Goal: Information Seeking & Learning: Learn about a topic

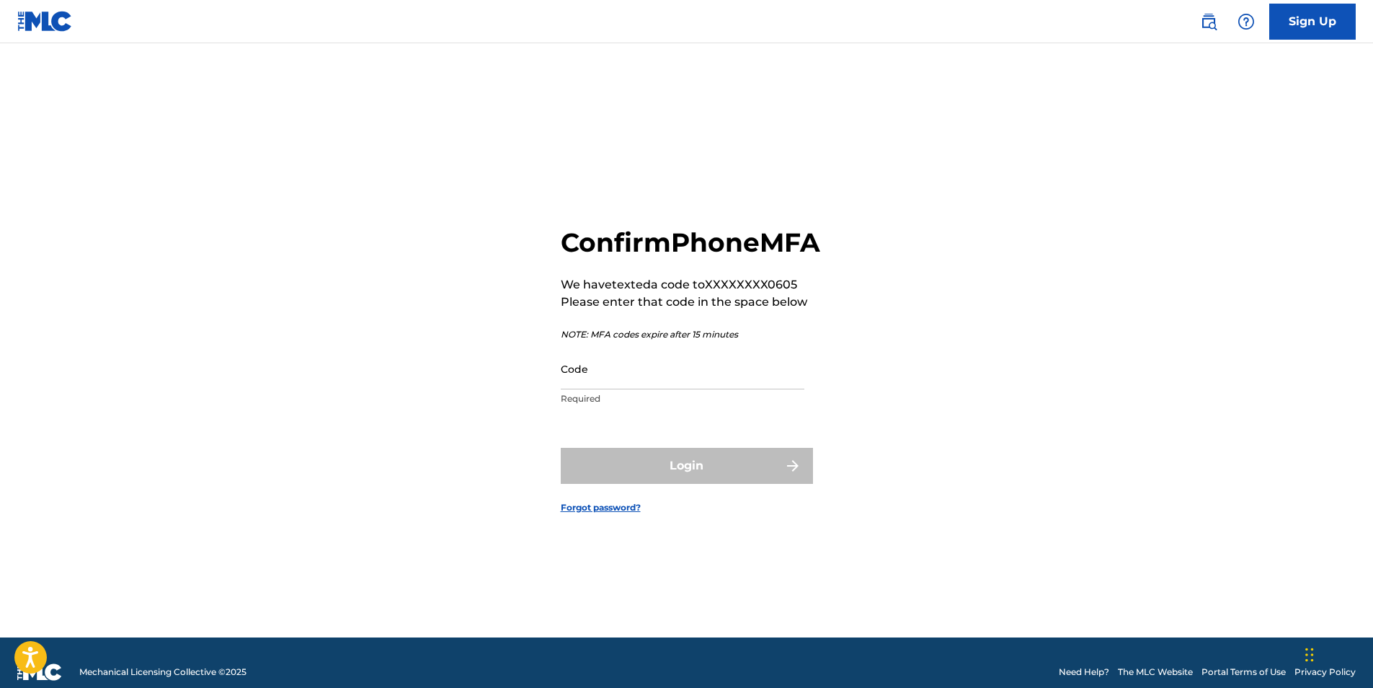
click at [623, 389] on input "Code" at bounding box center [683, 368] width 244 height 41
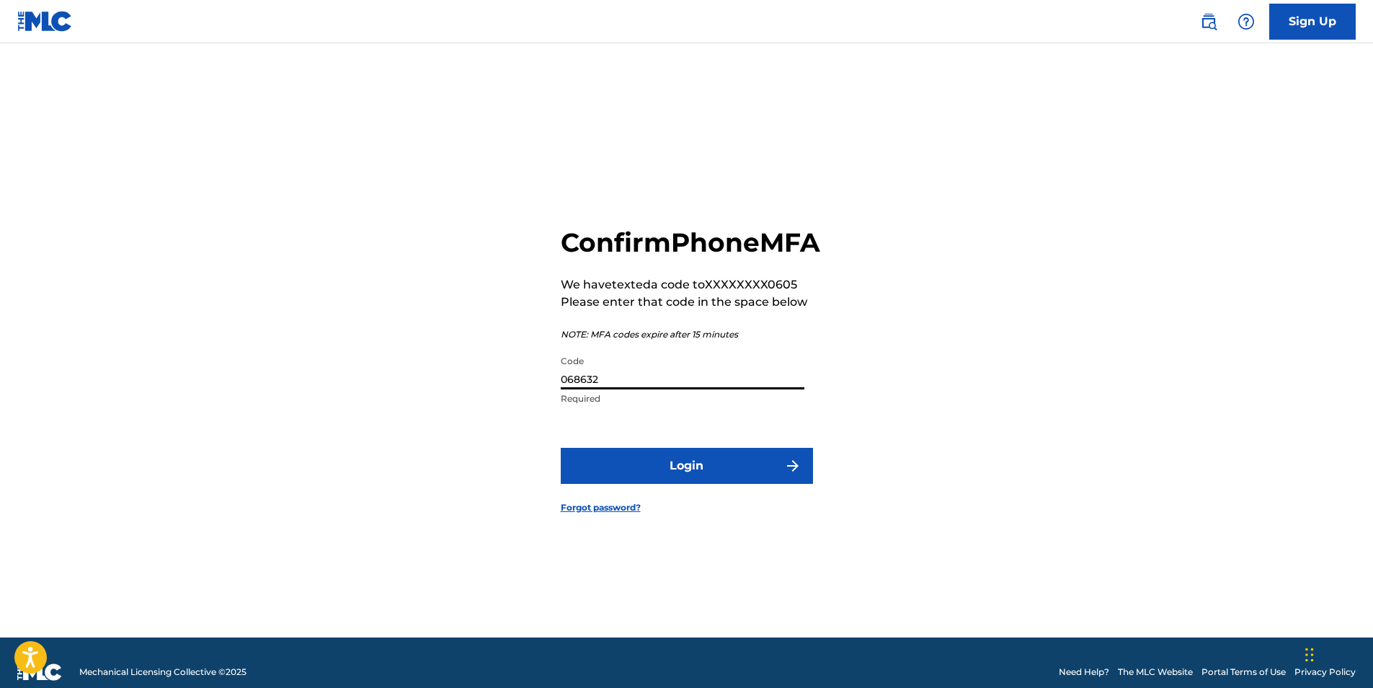
type input "068632"
click at [696, 471] on button "Login" at bounding box center [687, 466] width 252 height 36
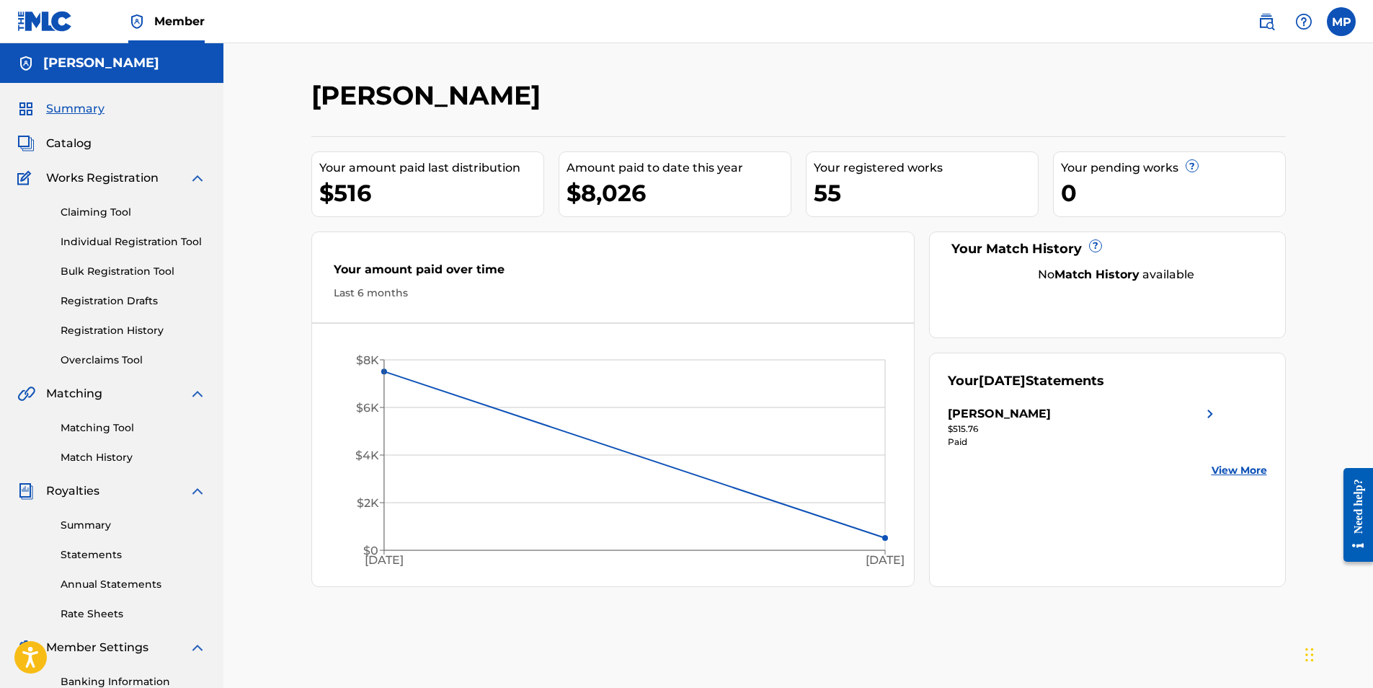
click at [128, 211] on link "Claiming Tool" at bounding box center [134, 212] width 146 height 15
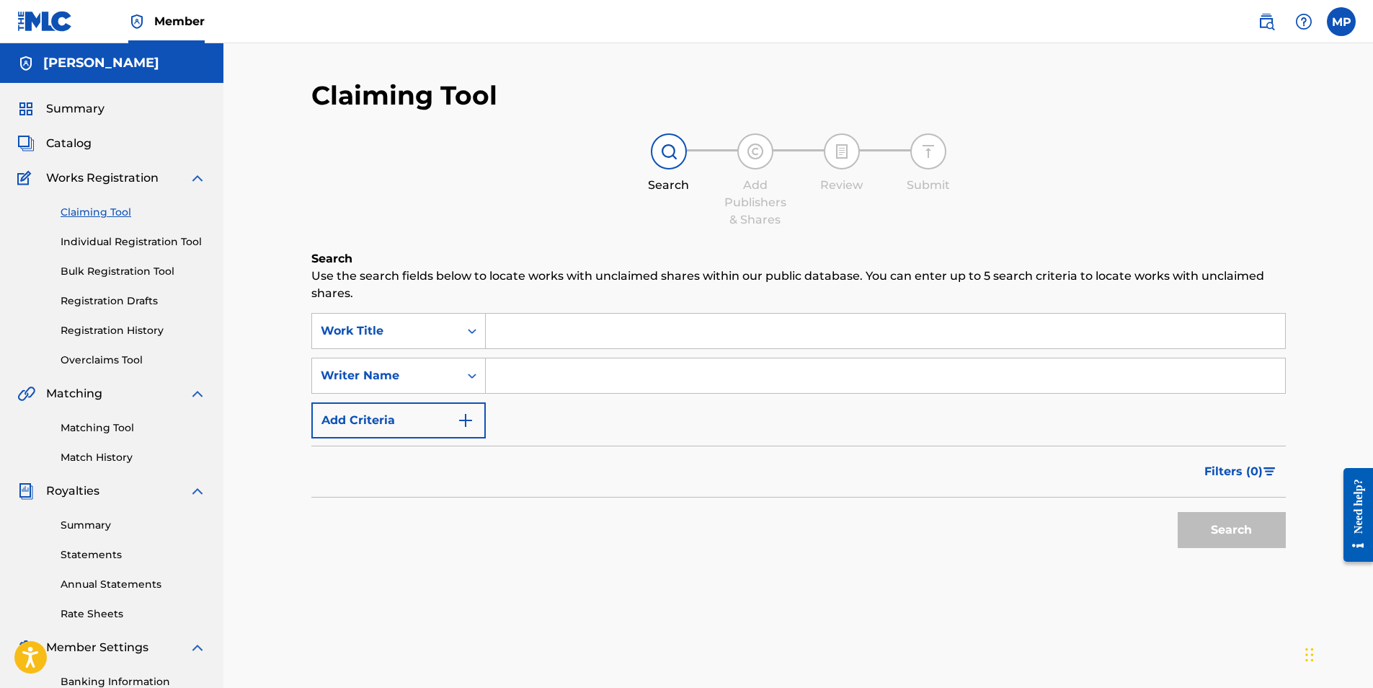
click at [522, 371] on input "Search Form" at bounding box center [885, 375] width 799 height 35
click at [522, 370] on input "Search Form" at bounding box center [885, 375] width 799 height 35
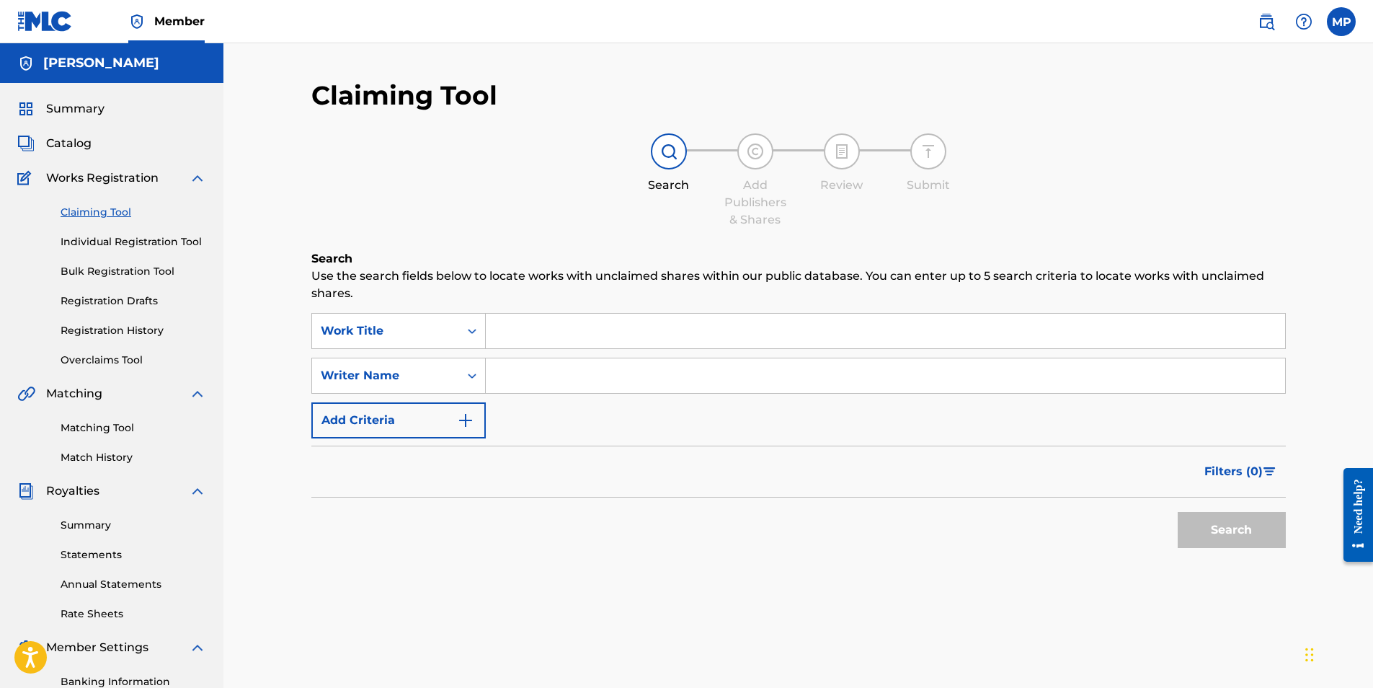
click at [522, 370] on input "Search Form" at bounding box center [885, 375] width 799 height 35
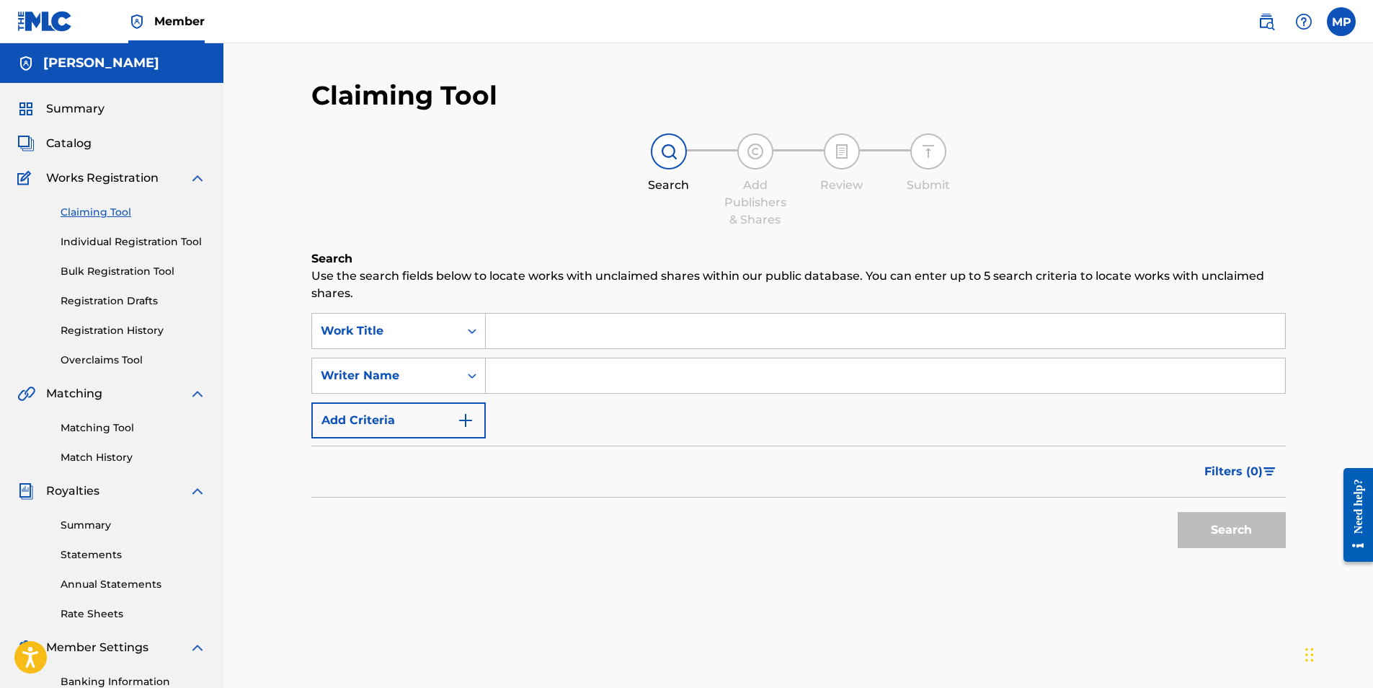
click at [522, 370] on input "Search Form" at bounding box center [885, 375] width 799 height 35
click at [572, 326] on input "Search Form" at bounding box center [885, 331] width 799 height 35
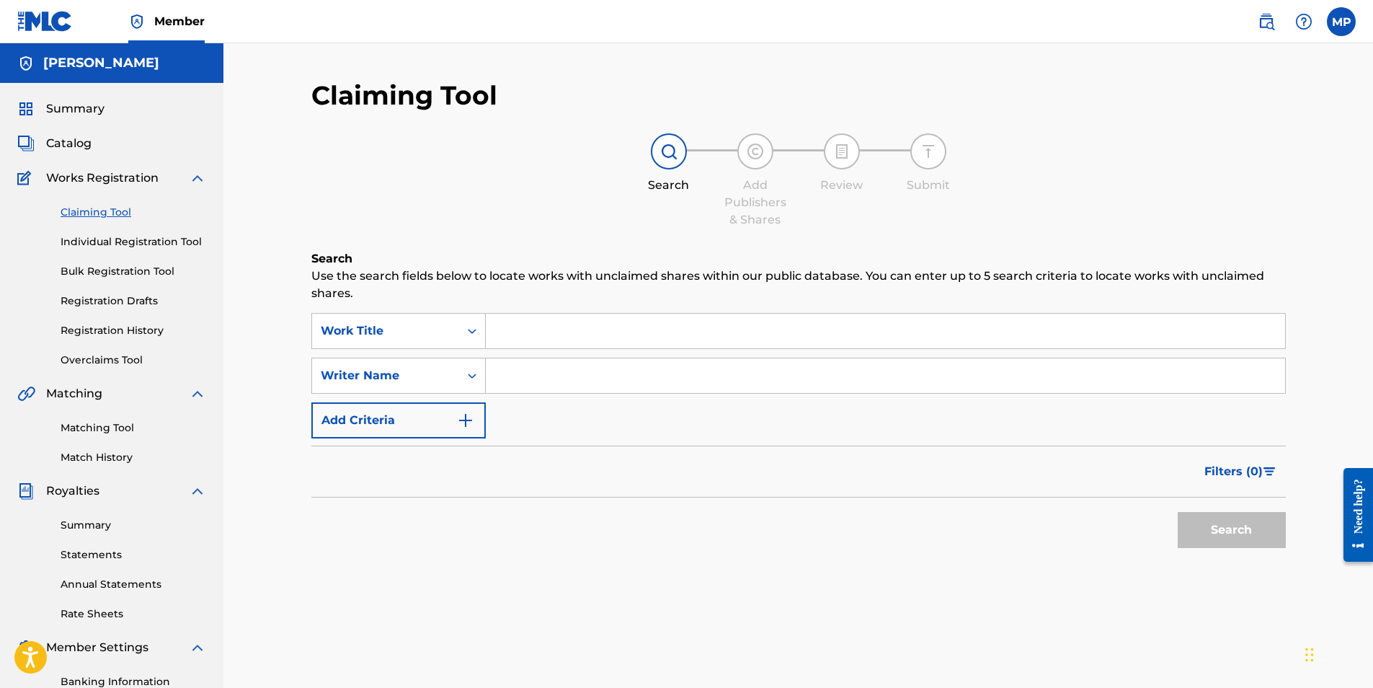
click at [572, 326] on input "Search Form" at bounding box center [885, 331] width 799 height 35
click at [533, 403] on div "SearchWithCriteria367867f4-ab9a-4793-80a6-91531e4a1887 Work Title SearchWithCri…" at bounding box center [798, 375] width 974 height 125
click at [535, 382] on input "Search Form" at bounding box center [885, 375] width 799 height 35
click at [834, 334] on input "Search Form" at bounding box center [885, 331] width 799 height 35
click at [498, 350] on div "SearchWithCriteria367867f4-ab9a-4793-80a6-91531e4a1887 Work Title SearchWithCri…" at bounding box center [798, 375] width 974 height 125
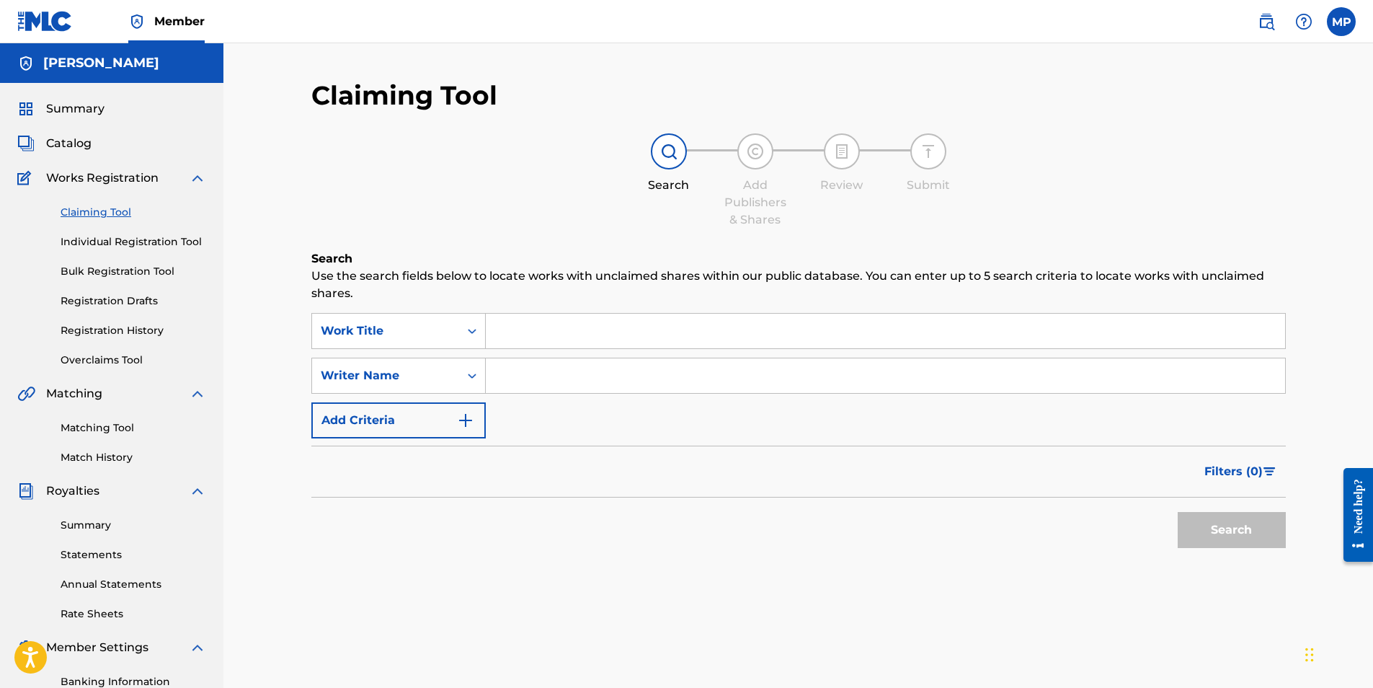
click at [533, 332] on input "Search Form" at bounding box center [885, 331] width 799 height 35
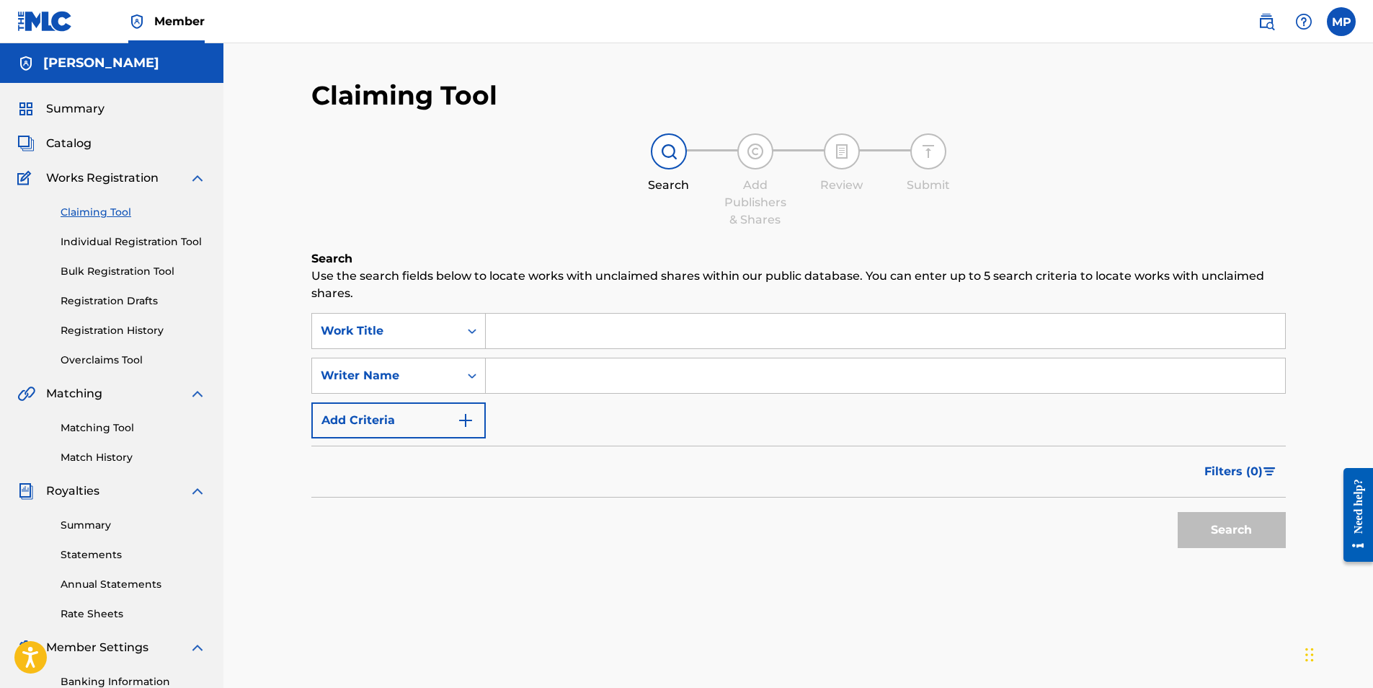
click at [533, 332] on input "Search Form" at bounding box center [885, 331] width 799 height 35
click at [531, 373] on input "Search Form" at bounding box center [885, 375] width 799 height 35
click at [912, 407] on div "SearchWithCriteria367867f4-ab9a-4793-80a6-91531e4a1887 Work Title SearchWithCri…" at bounding box center [798, 375] width 974 height 125
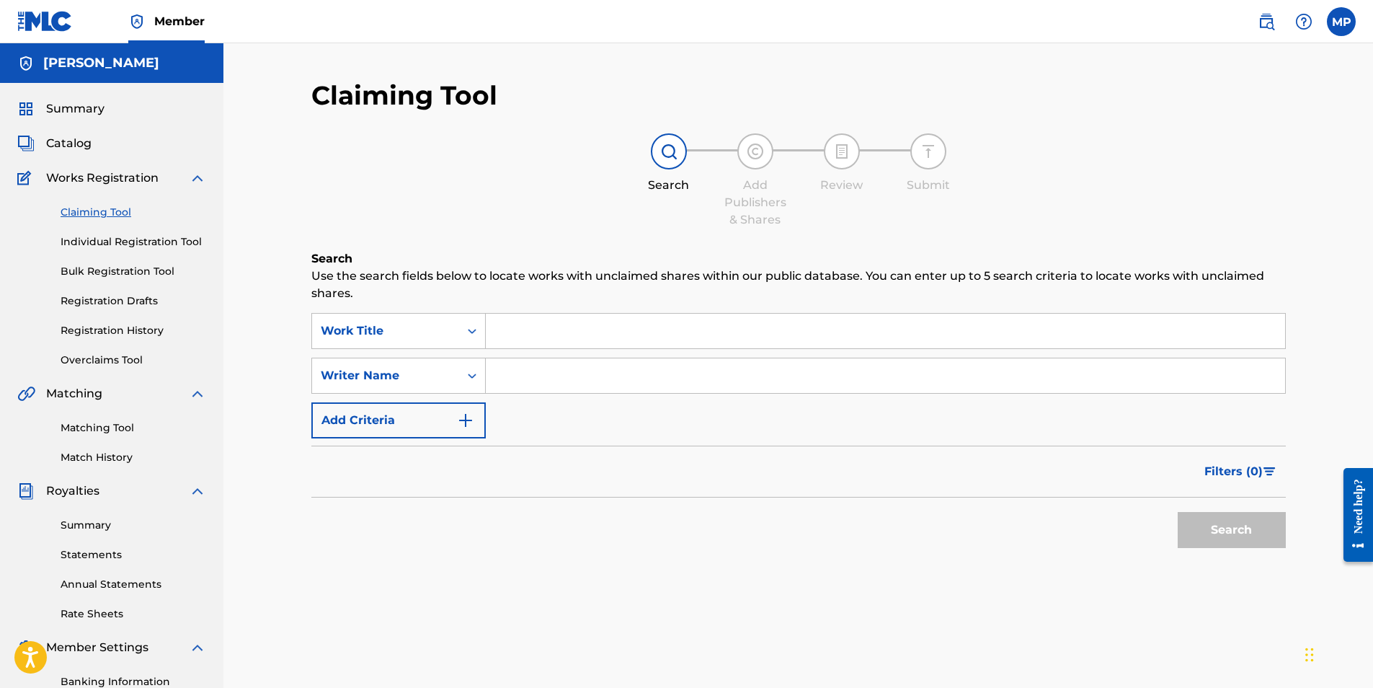
click at [448, 426] on button "Add Criteria" at bounding box center [398, 420] width 174 height 36
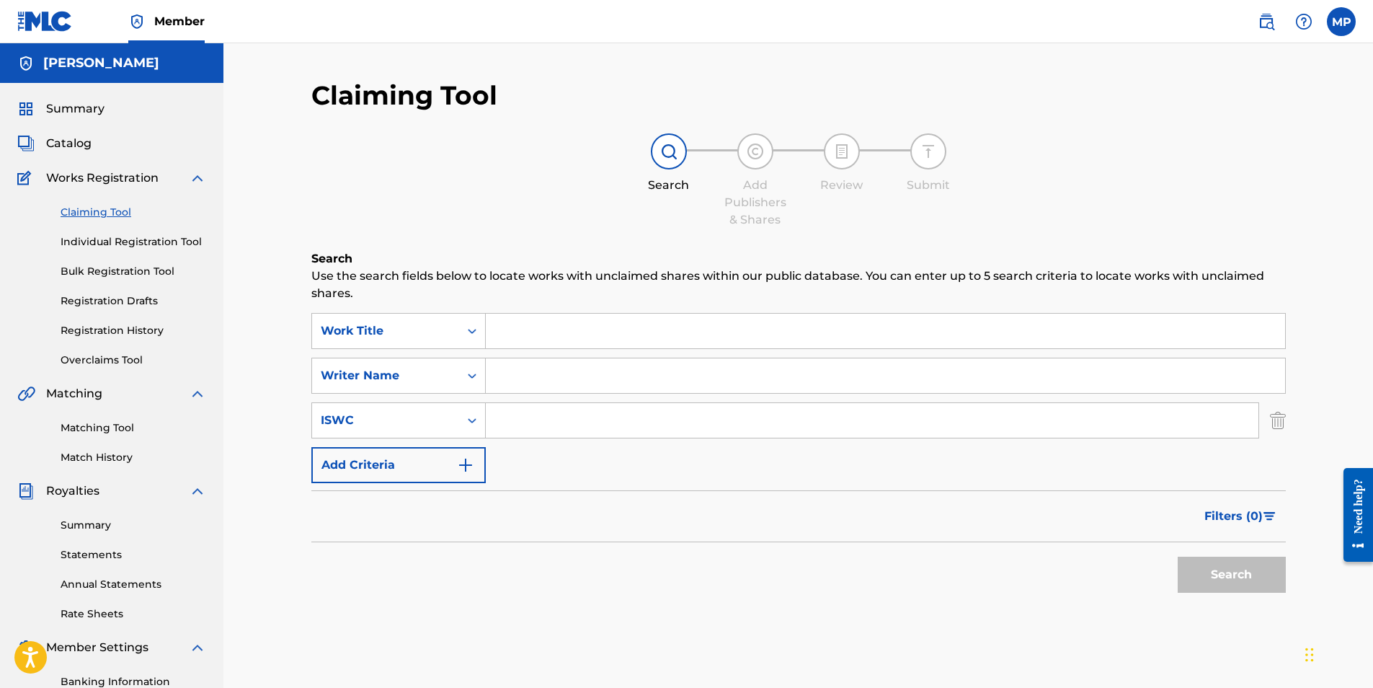
click at [122, 238] on link "Individual Registration Tool" at bounding box center [134, 241] width 146 height 15
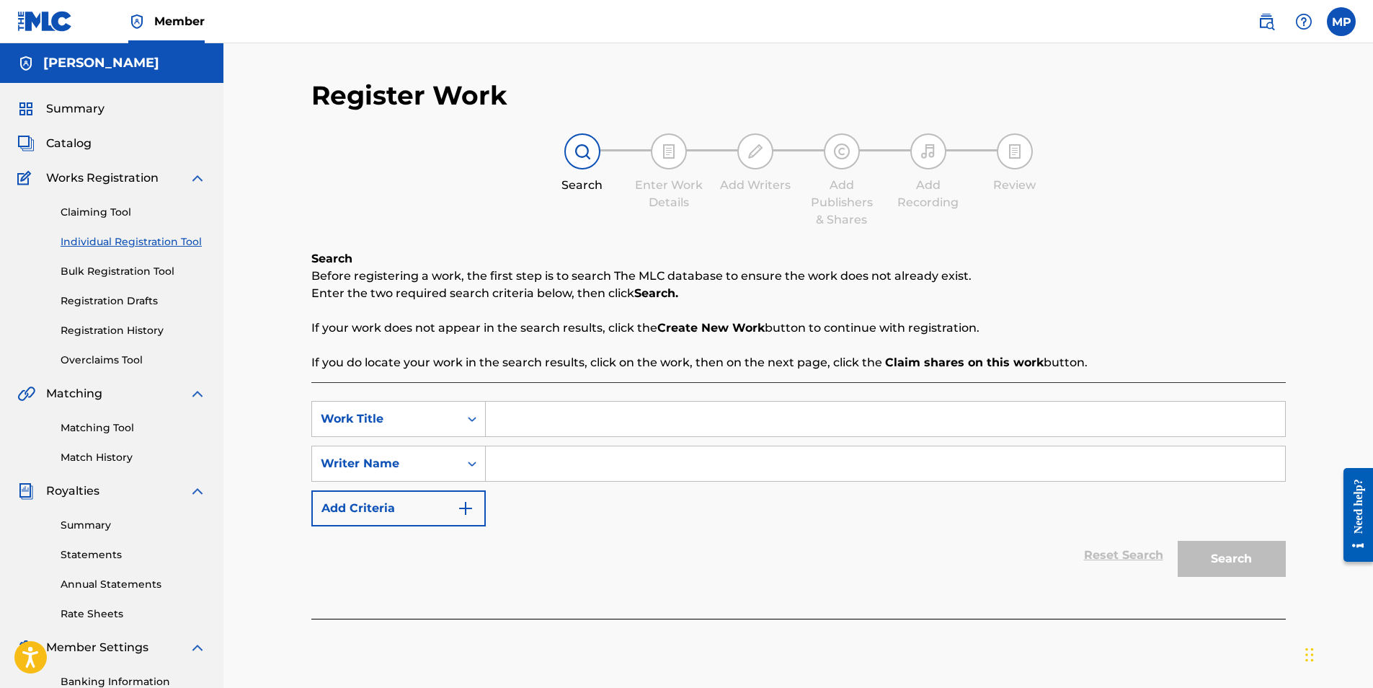
click at [118, 214] on link "Claiming Tool" at bounding box center [134, 212] width 146 height 15
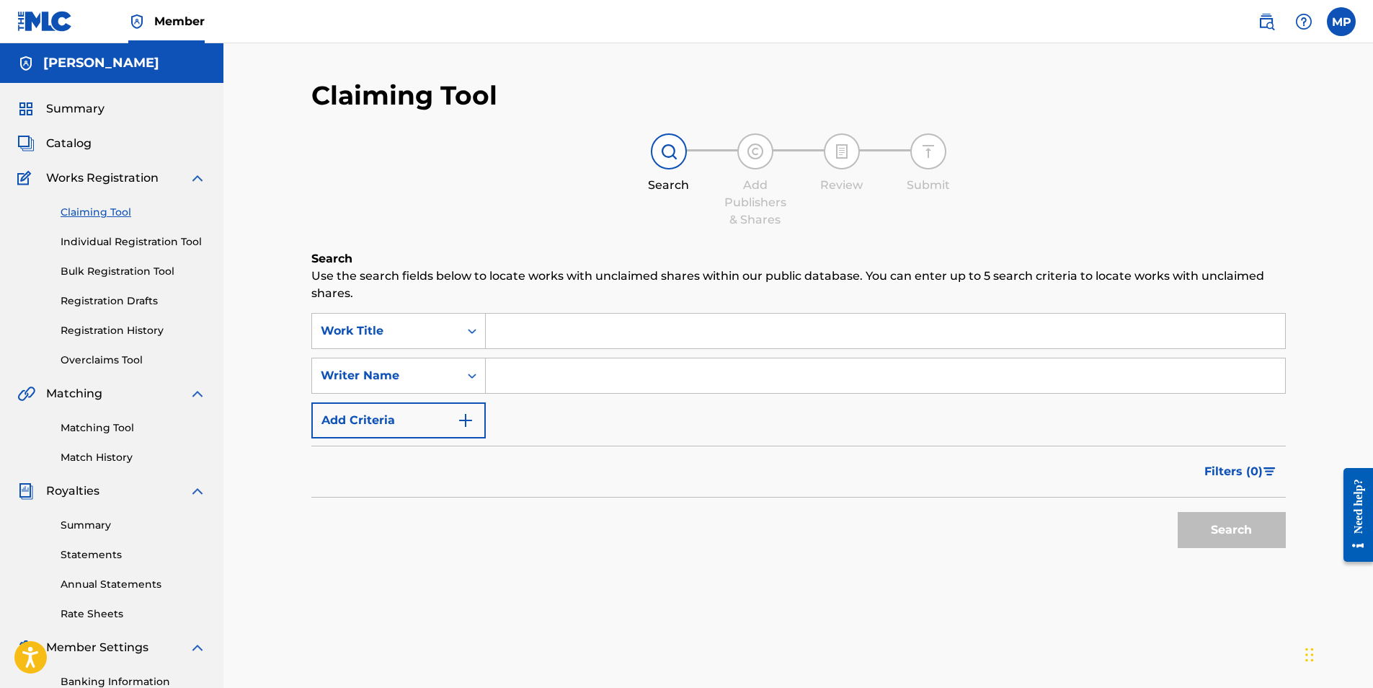
click at [518, 365] on input "Search Form" at bounding box center [885, 375] width 799 height 35
type input "1800it"
click at [524, 326] on input "Search Form" at bounding box center [885, 331] width 799 height 35
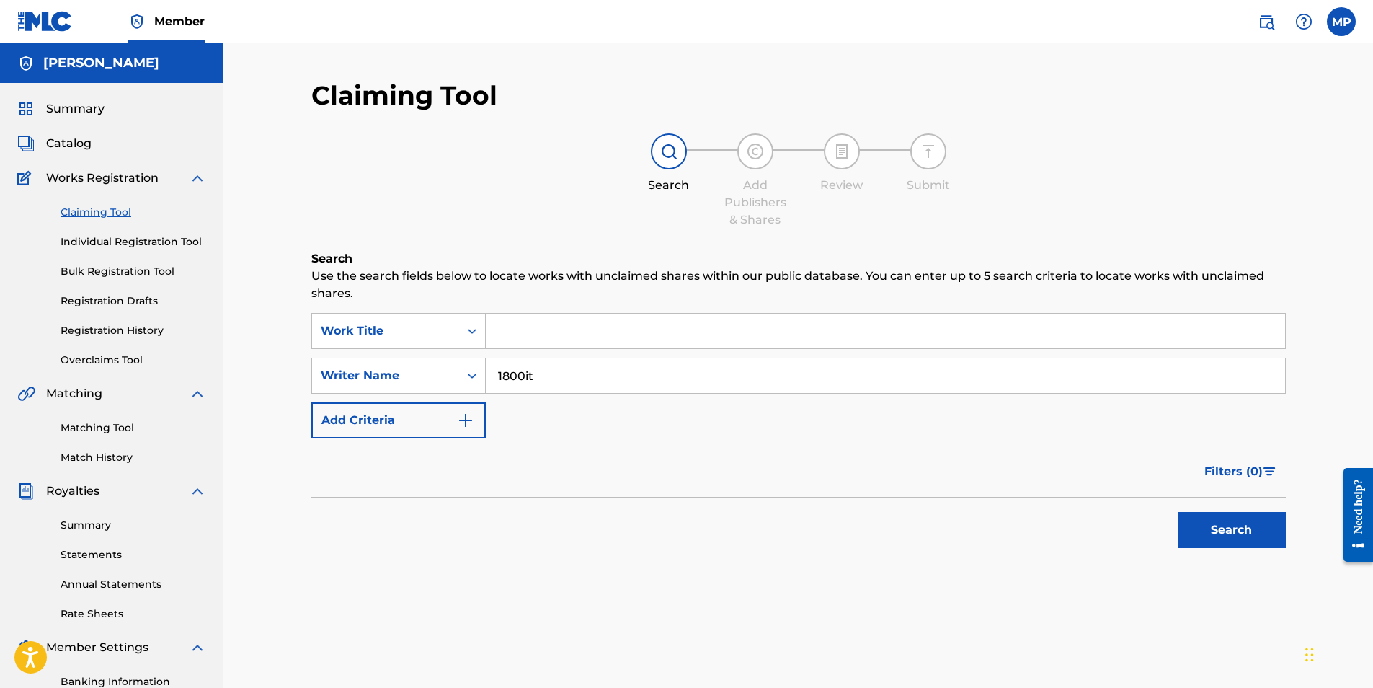
click at [524, 326] on input "Search Form" at bounding box center [885, 331] width 799 height 35
click at [162, 235] on link "Individual Registration Tool" at bounding box center [134, 241] width 146 height 15
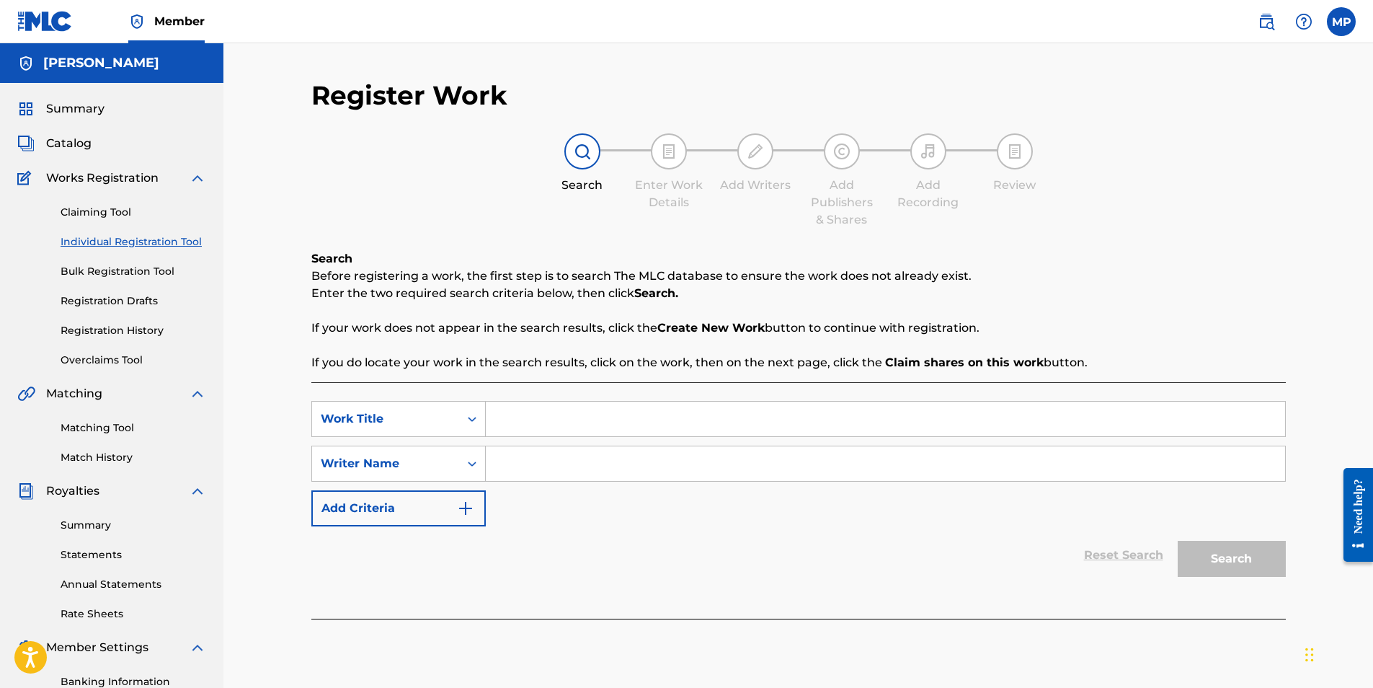
click at [583, 419] on input "Search Form" at bounding box center [885, 418] width 799 height 35
click at [598, 466] on input "Search Form" at bounding box center [885, 463] width 799 height 35
click at [586, 406] on input "Search Form" at bounding box center [885, 418] width 799 height 35
click at [123, 275] on link "Bulk Registration Tool" at bounding box center [134, 271] width 146 height 15
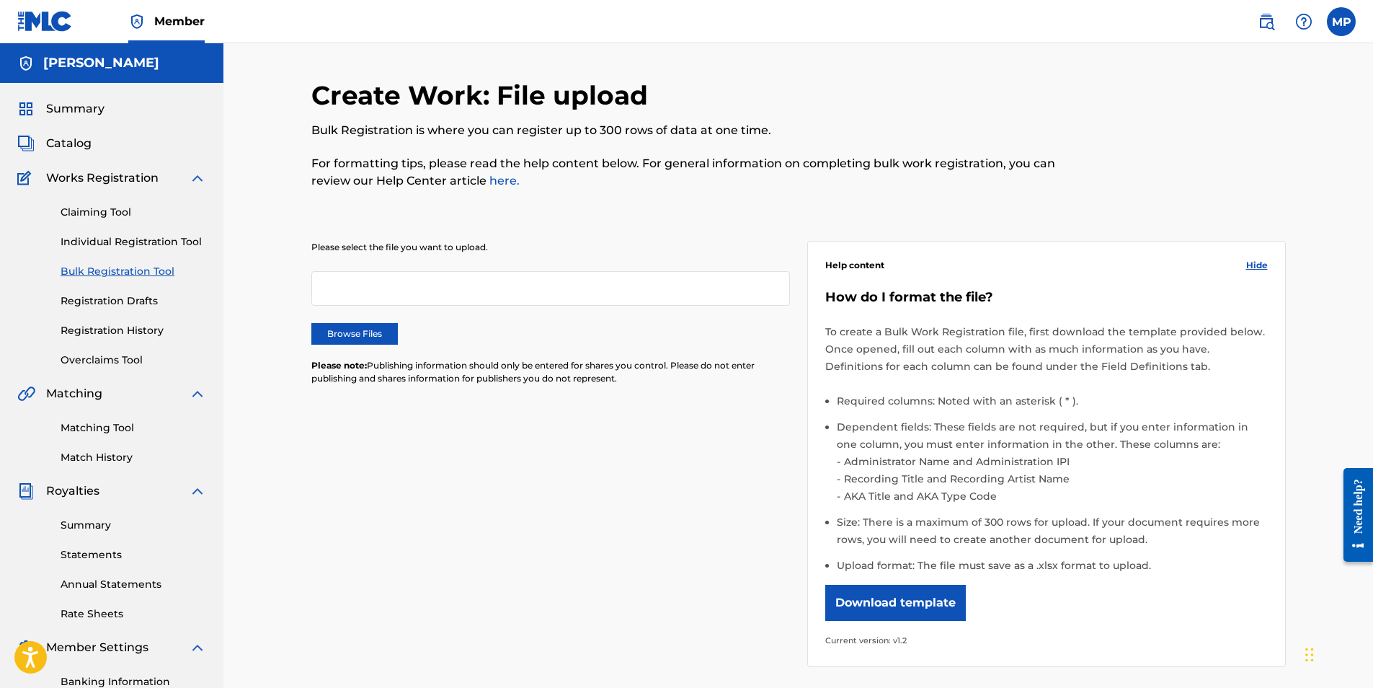
click at [154, 242] on link "Individual Registration Tool" at bounding box center [134, 241] width 146 height 15
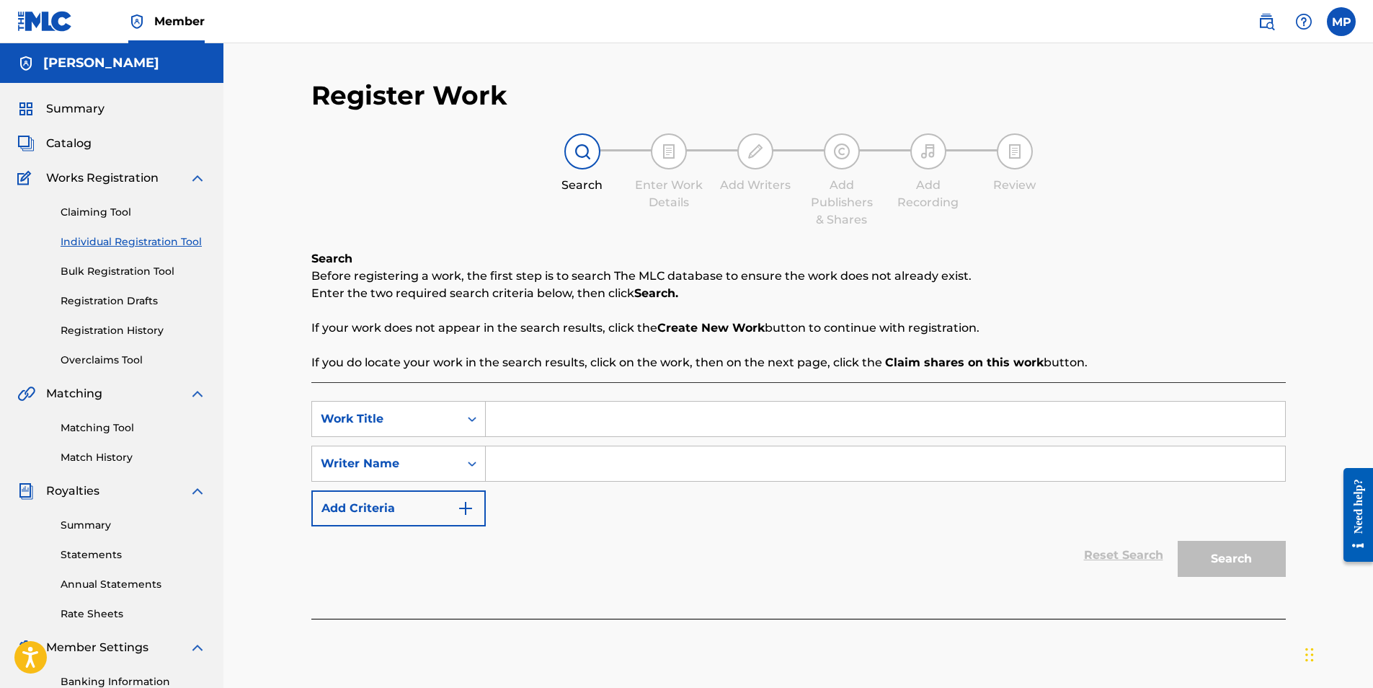
click at [652, 423] on input "Search Form" at bounding box center [885, 418] width 799 height 35
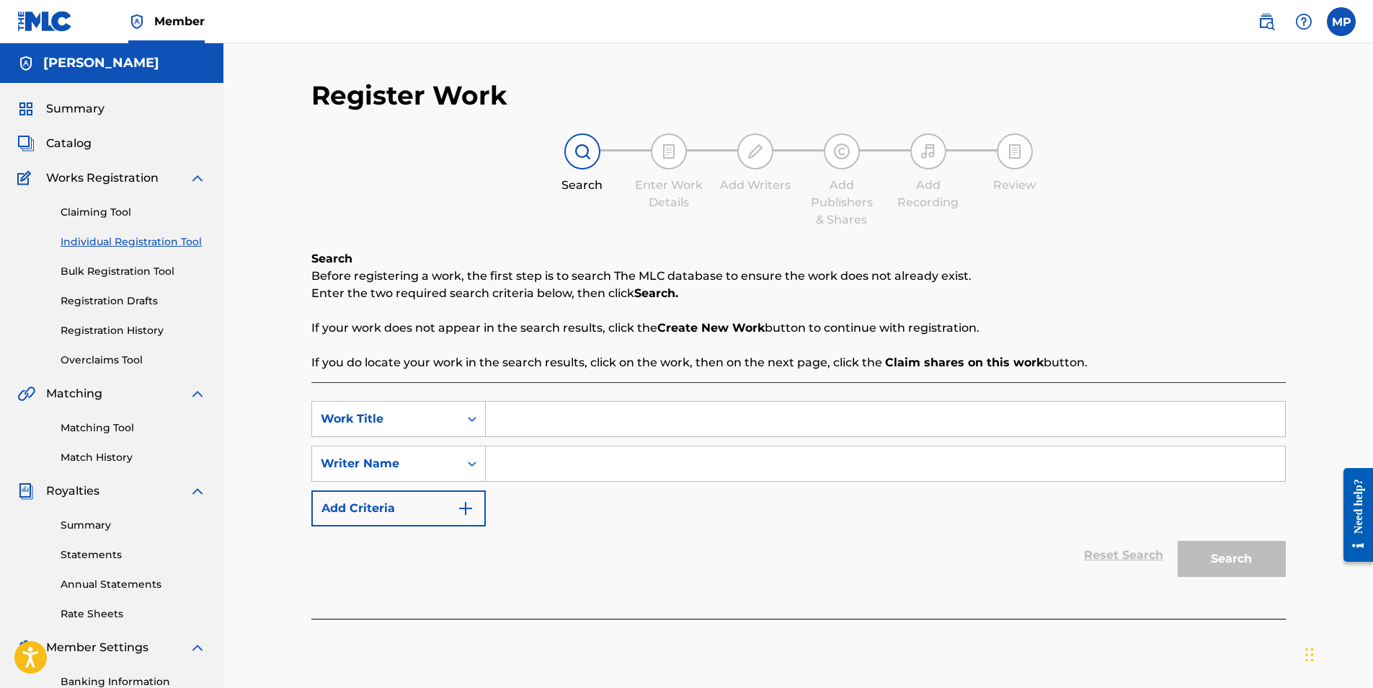
click at [652, 423] on input "Search Form" at bounding box center [885, 418] width 799 height 35
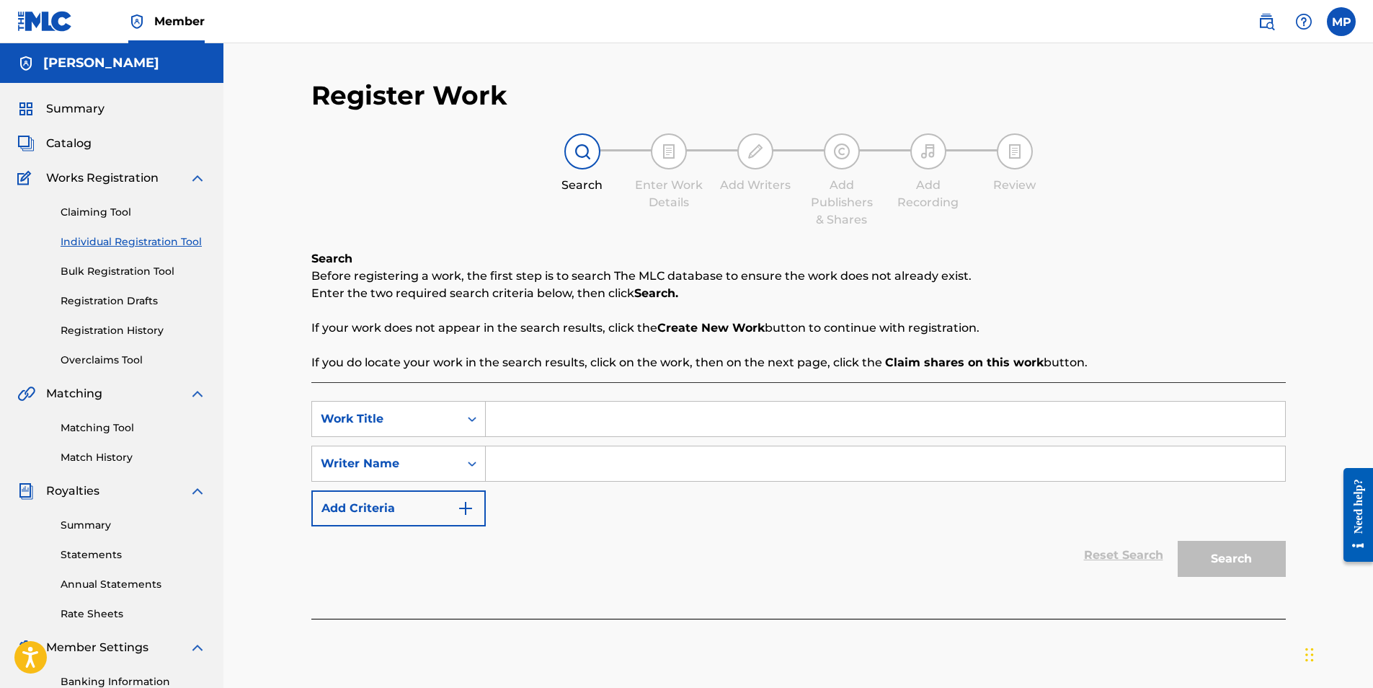
click at [923, 466] on input "Search Form" at bounding box center [885, 463] width 799 height 35
click at [566, 420] on input "Search Form" at bounding box center [885, 418] width 799 height 35
click at [78, 151] on span "Catalog" at bounding box center [68, 143] width 45 height 17
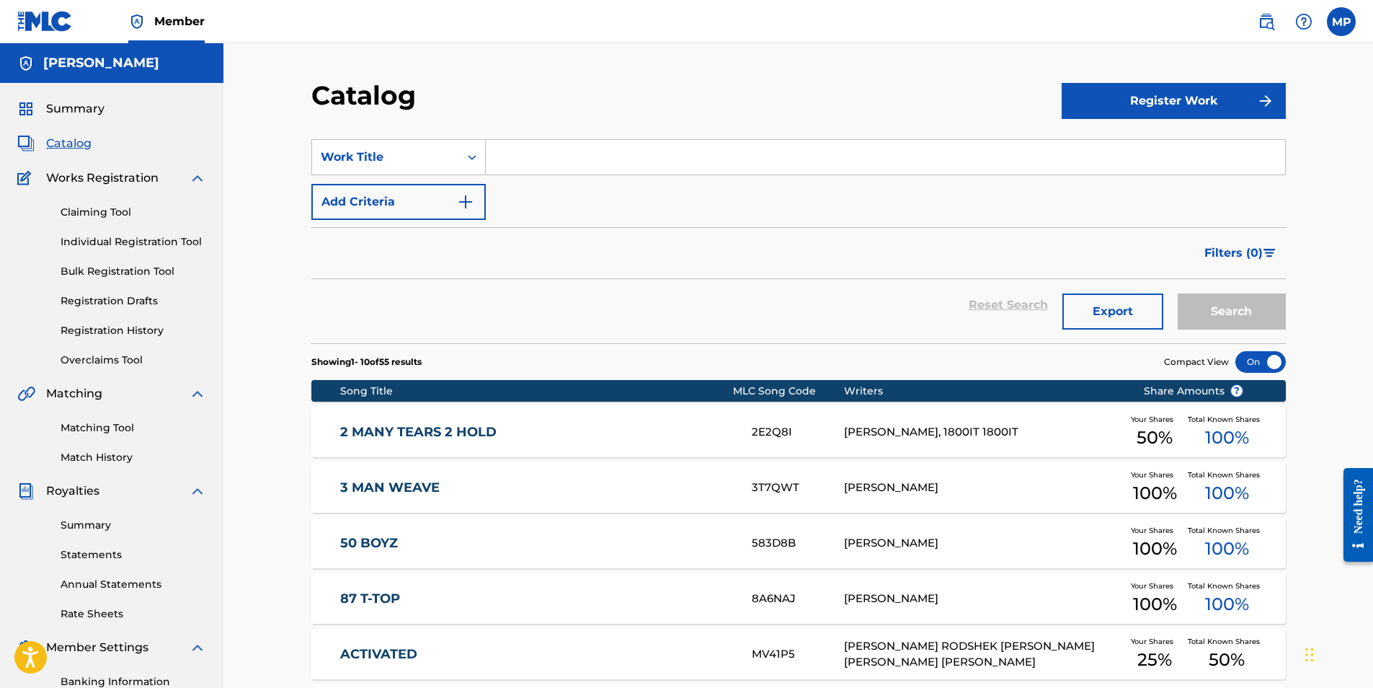
click at [89, 102] on span "Summary" at bounding box center [75, 108] width 58 height 17
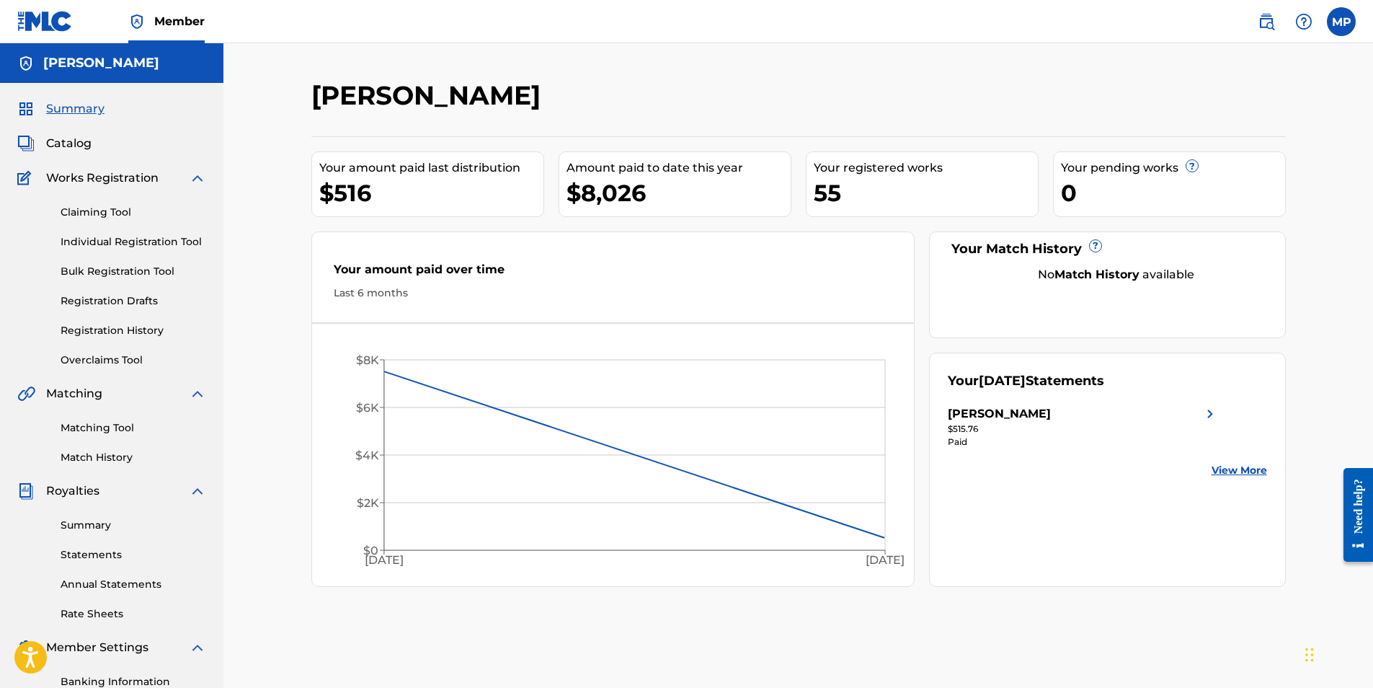
click at [85, 146] on span "Catalog" at bounding box center [68, 143] width 45 height 17
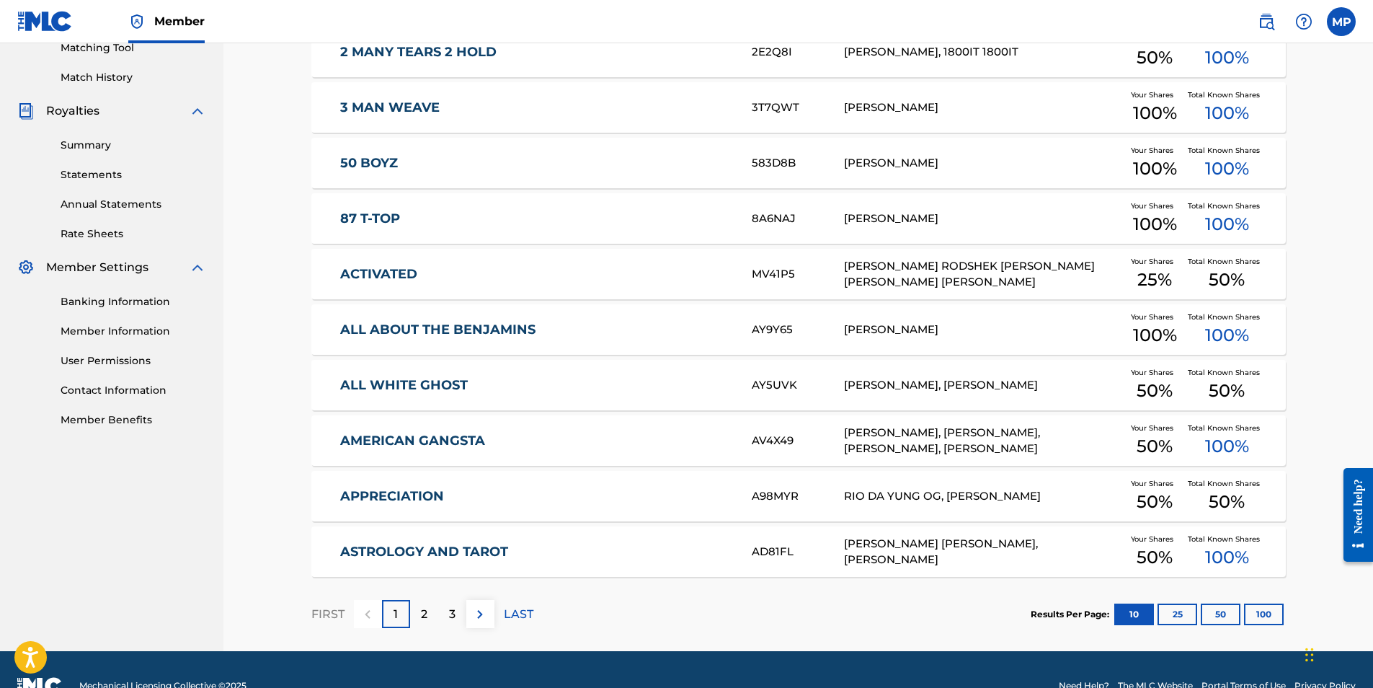
scroll to position [412, 0]
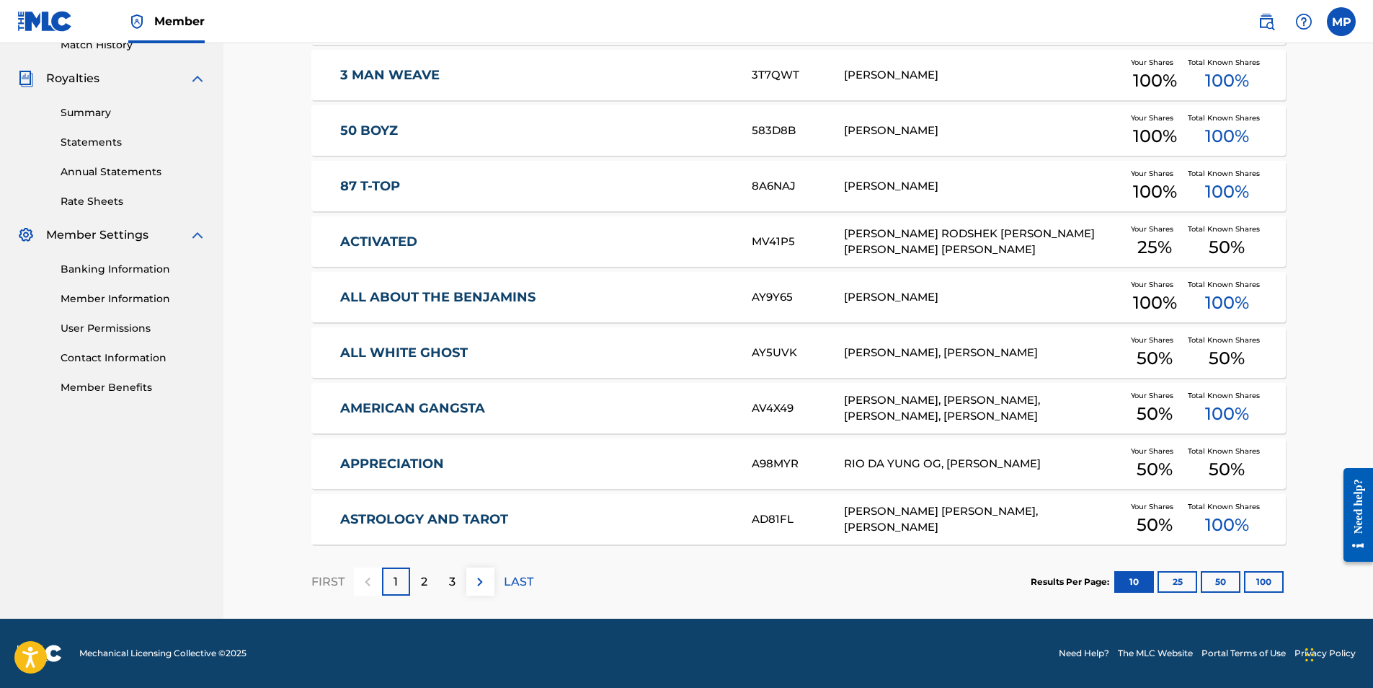
click at [449, 579] on p "3" at bounding box center [452, 581] width 6 height 17
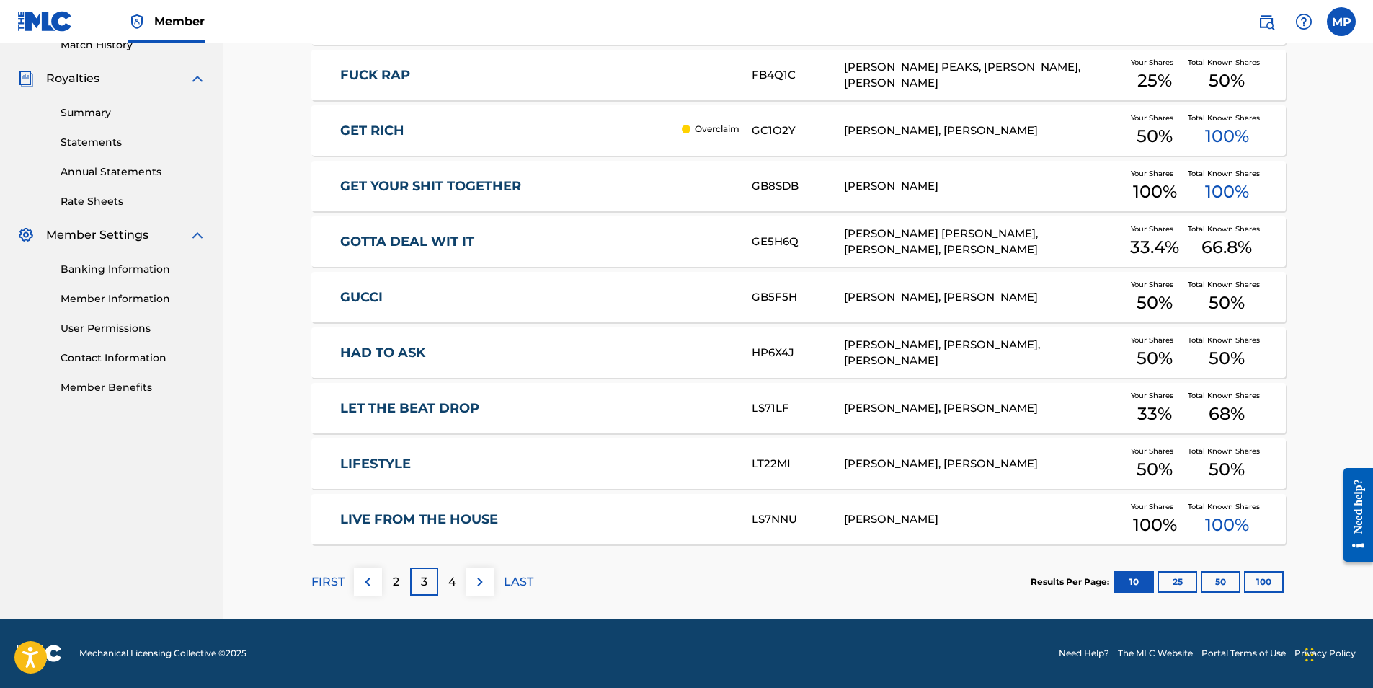
click at [458, 582] on div "4" at bounding box center [452, 581] width 28 height 28
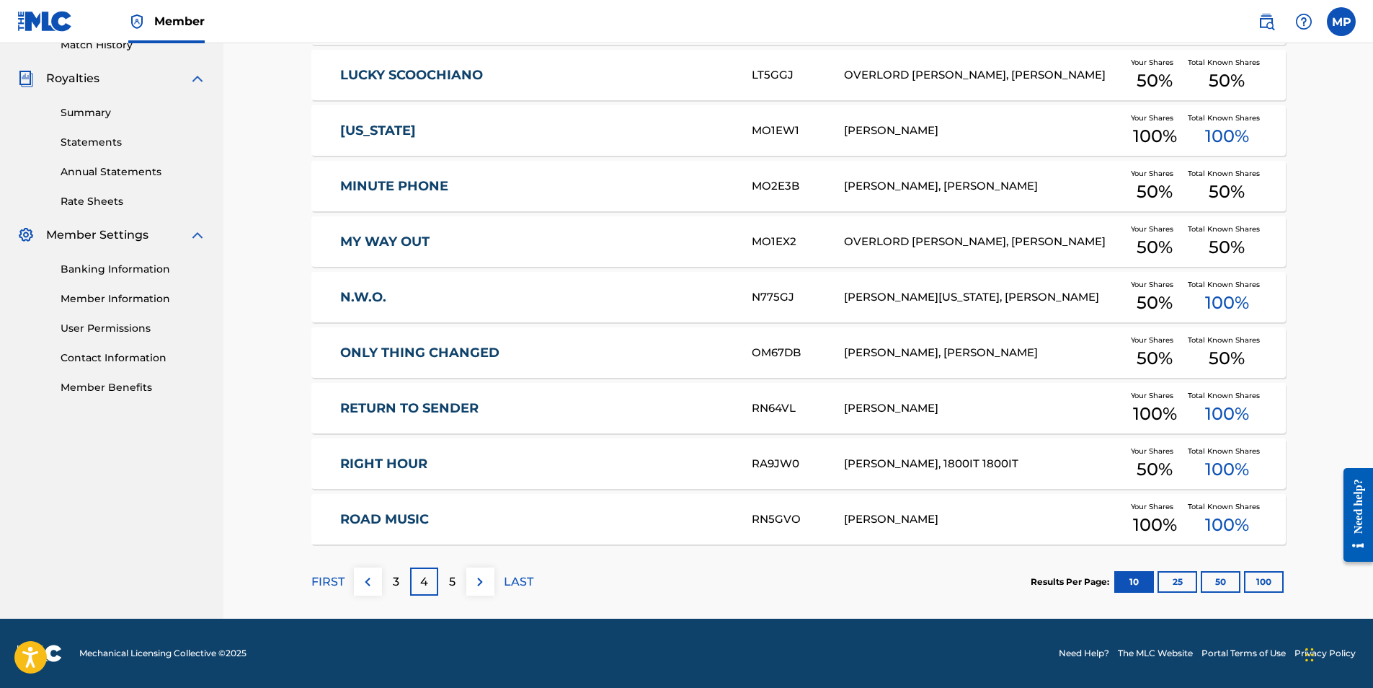
click at [1178, 587] on button "25" at bounding box center [1178, 582] width 40 height 22
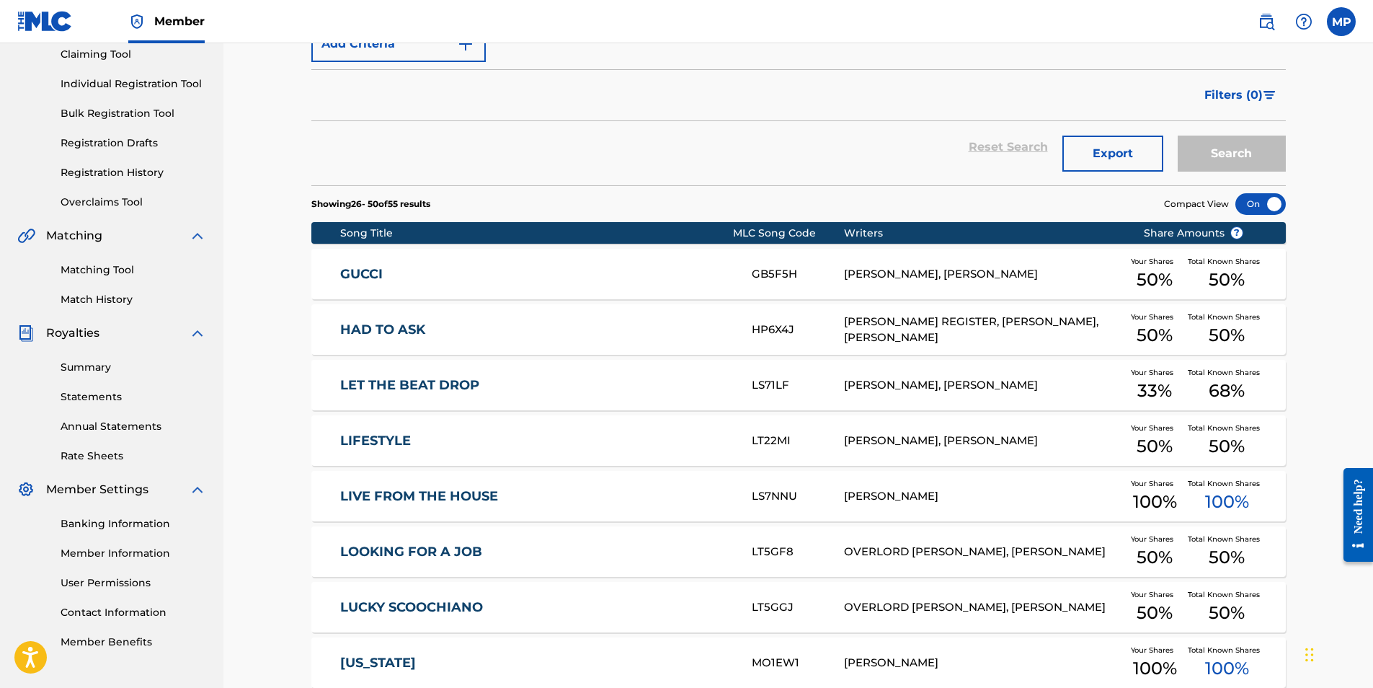
scroll to position [196, 0]
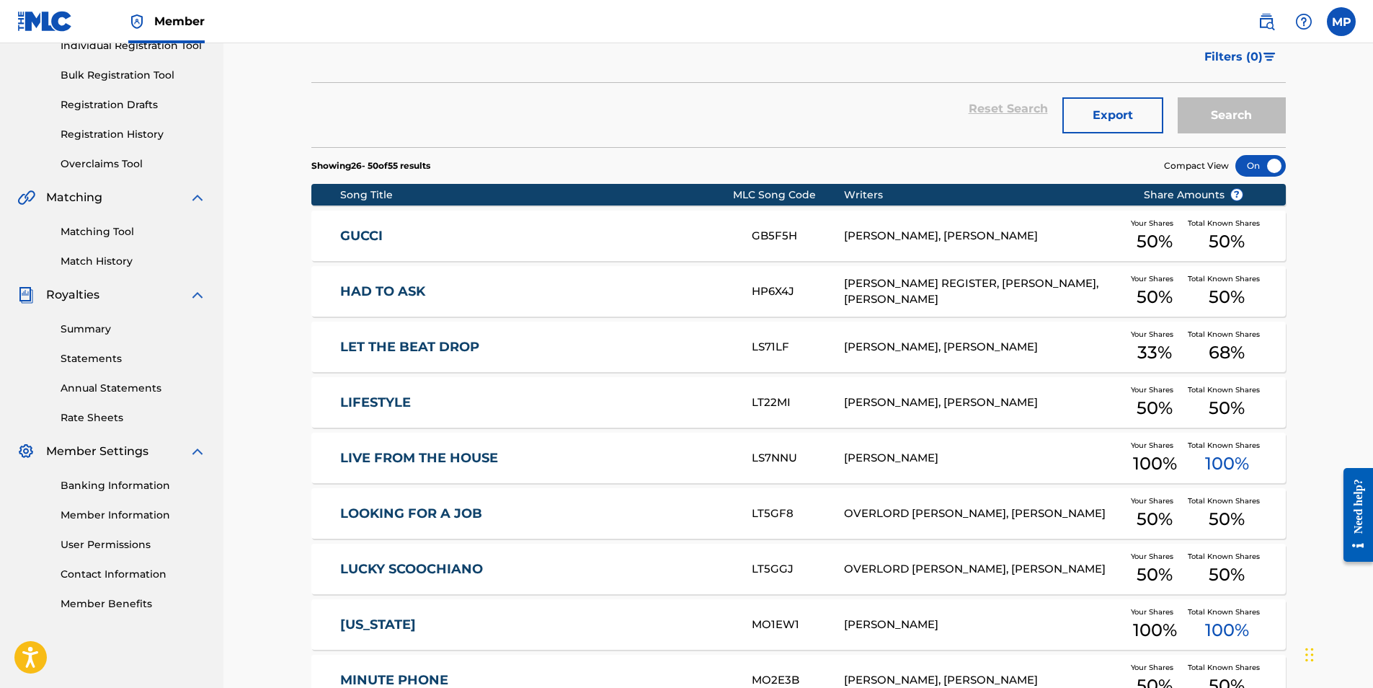
click at [459, 507] on link "LOOKING FOR A JOB" at bounding box center [536, 513] width 392 height 17
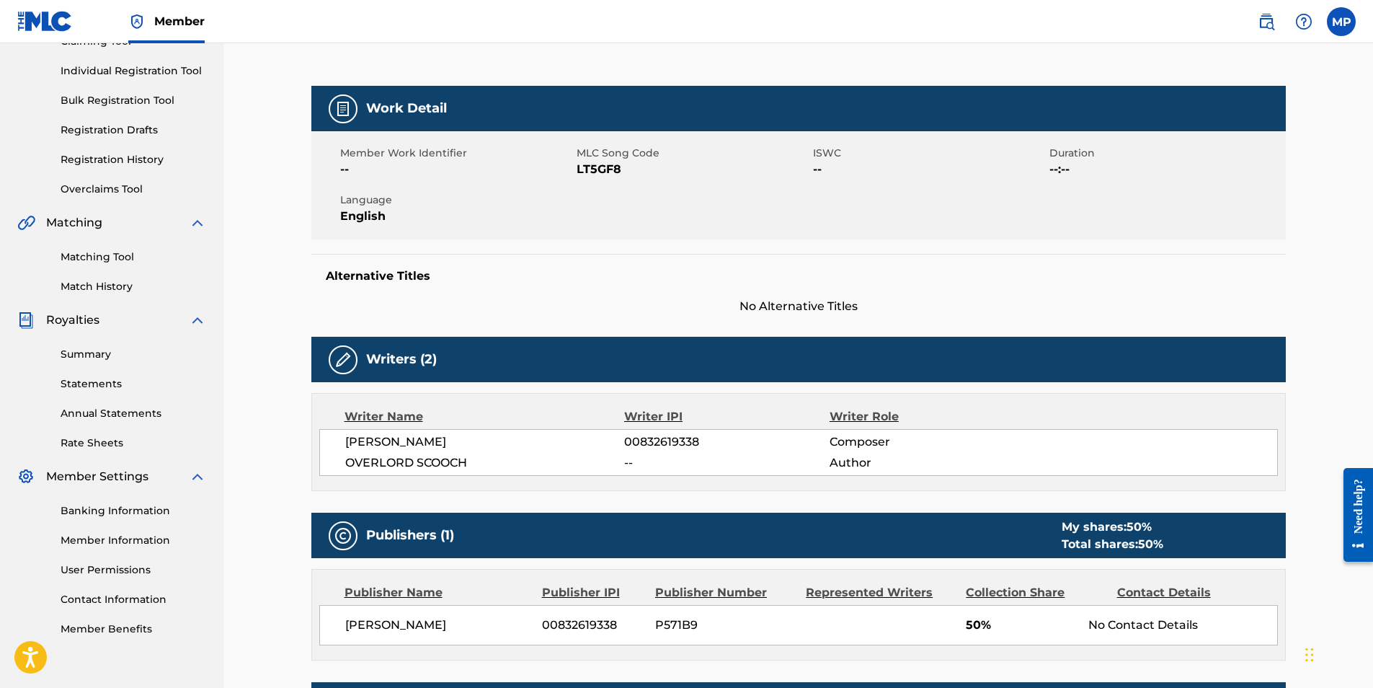
scroll to position [167, 0]
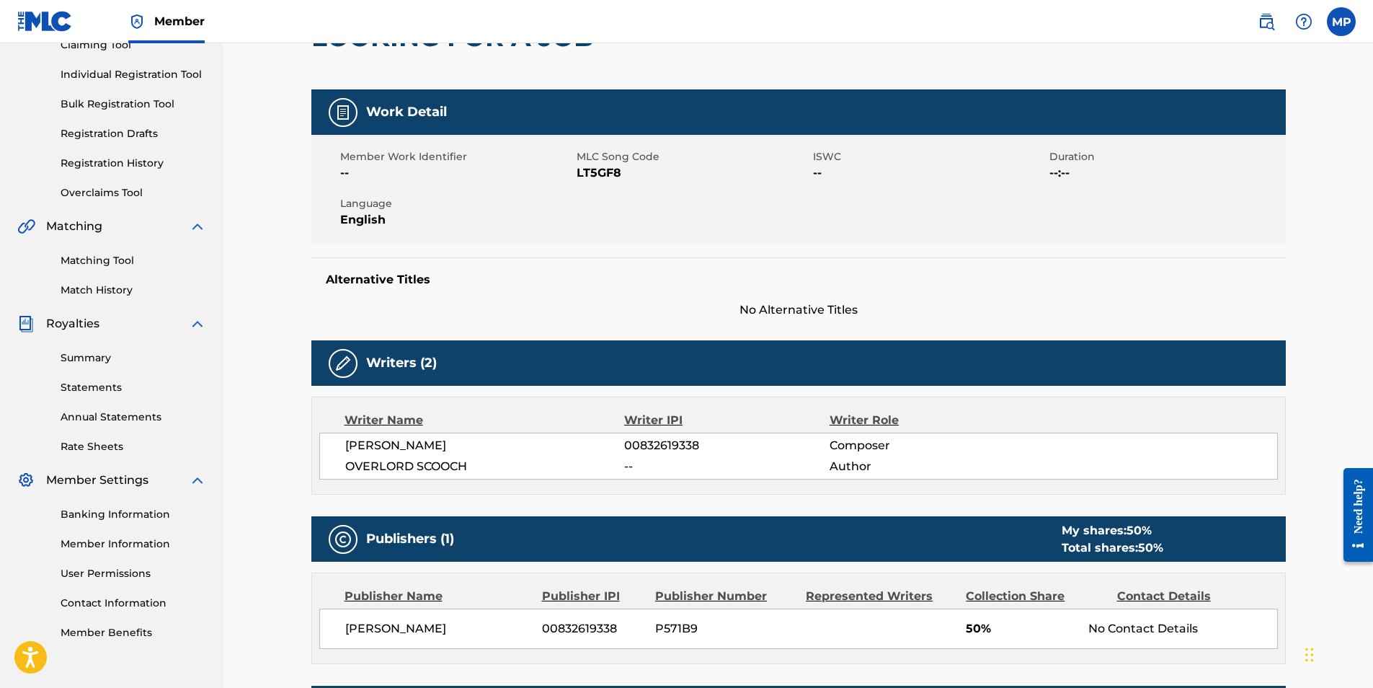
click at [900, 484] on div "Writer Name Writer IPI Writer Role [PERSON_NAME] 00832619338 Composer OVERLORD …" at bounding box center [798, 445] width 974 height 98
click at [917, 440] on span "Composer" at bounding box center [923, 445] width 187 height 17
click at [721, 468] on span "--" at bounding box center [726, 466] width 205 height 17
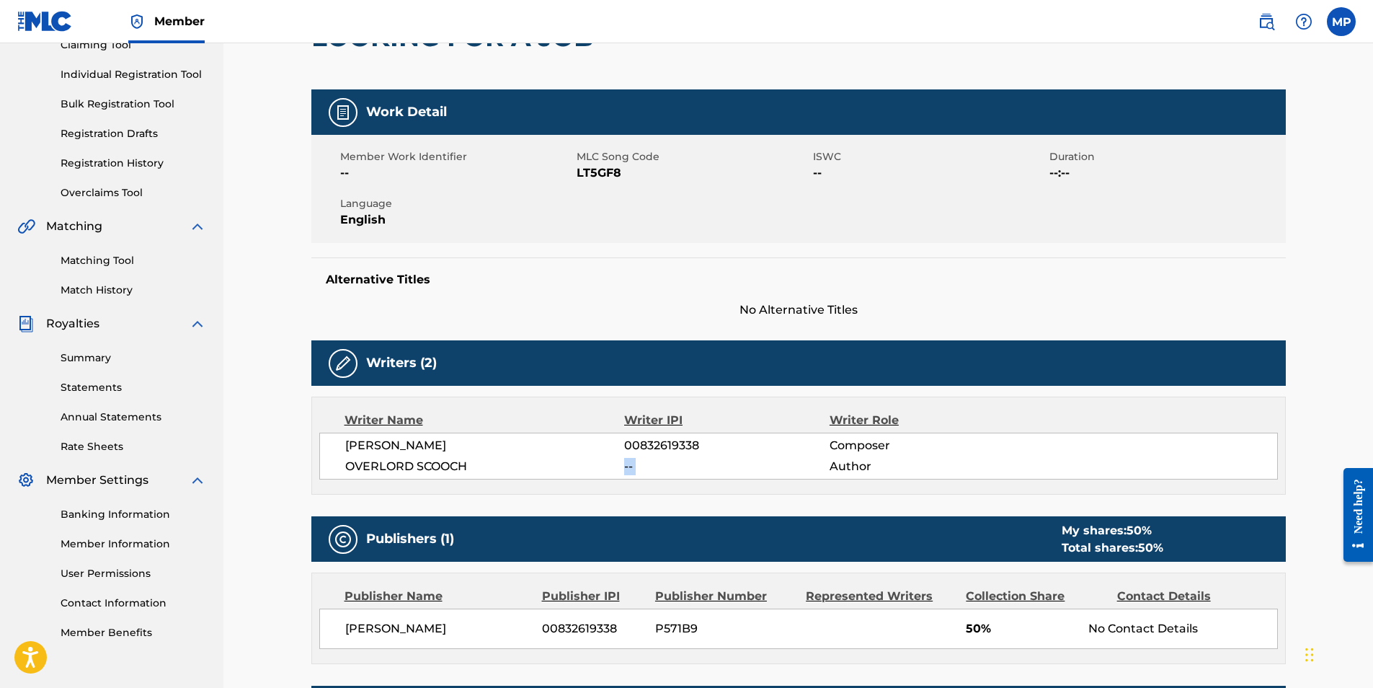
click at [721, 468] on span "--" at bounding box center [726, 466] width 205 height 17
drag, startPoint x: 721, startPoint y: 468, endPoint x: 796, endPoint y: 474, distance: 74.5
click at [796, 474] on span "--" at bounding box center [726, 466] width 205 height 17
click at [798, 432] on div "[PERSON_NAME] 00832619338 Composer OVERLORD SCOOCH -- Author" at bounding box center [798, 455] width 959 height 47
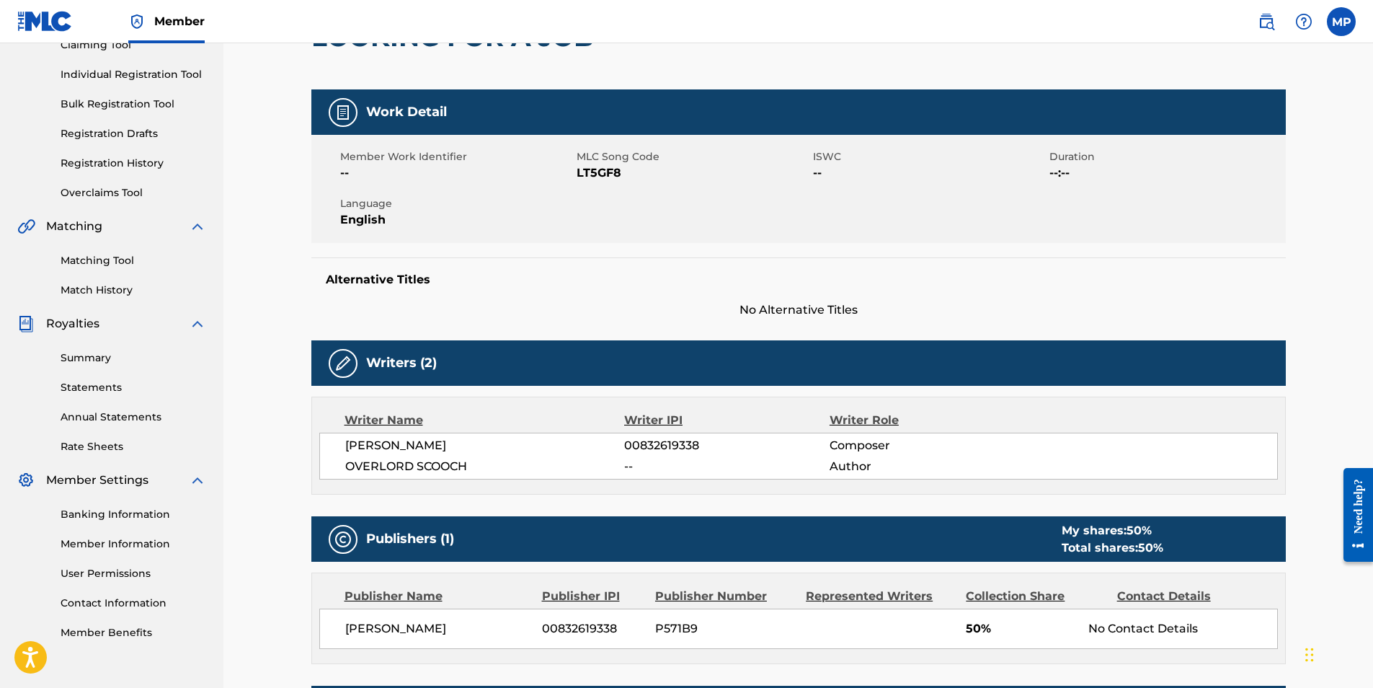
click at [827, 414] on div "Writer IPI" at bounding box center [726, 420] width 205 height 17
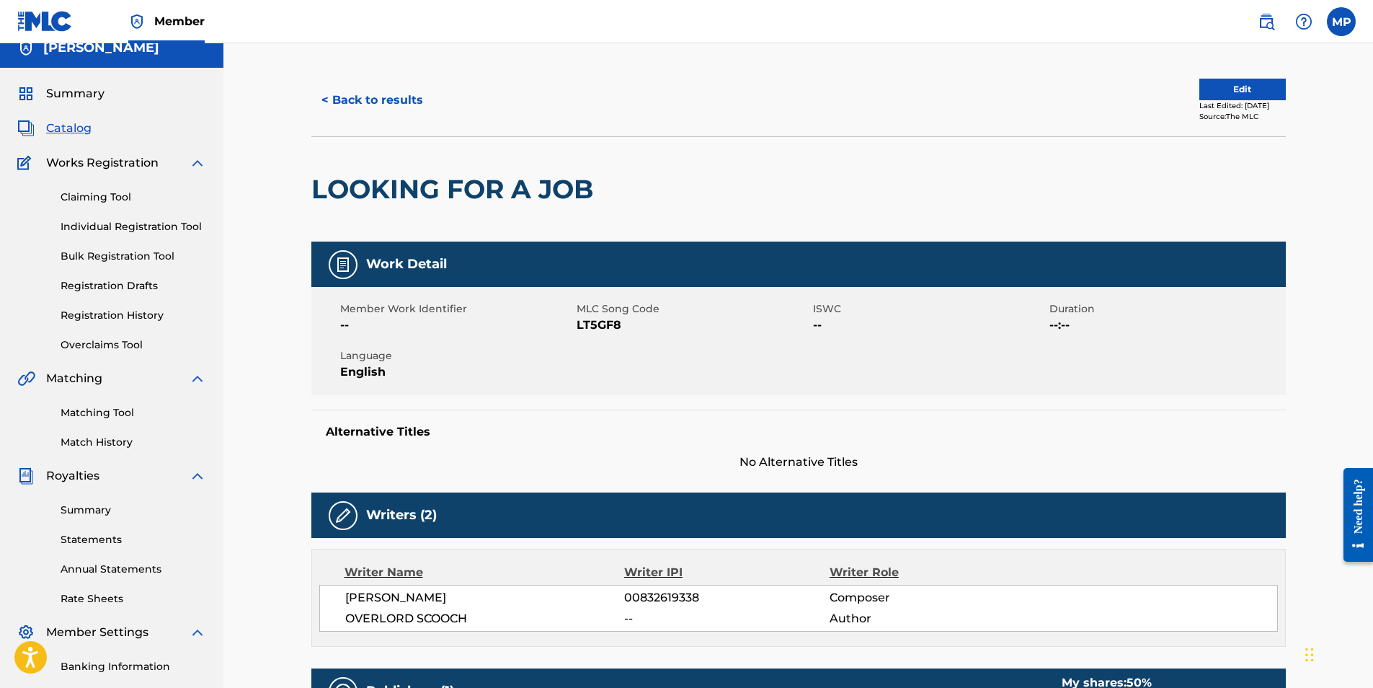
scroll to position [0, 0]
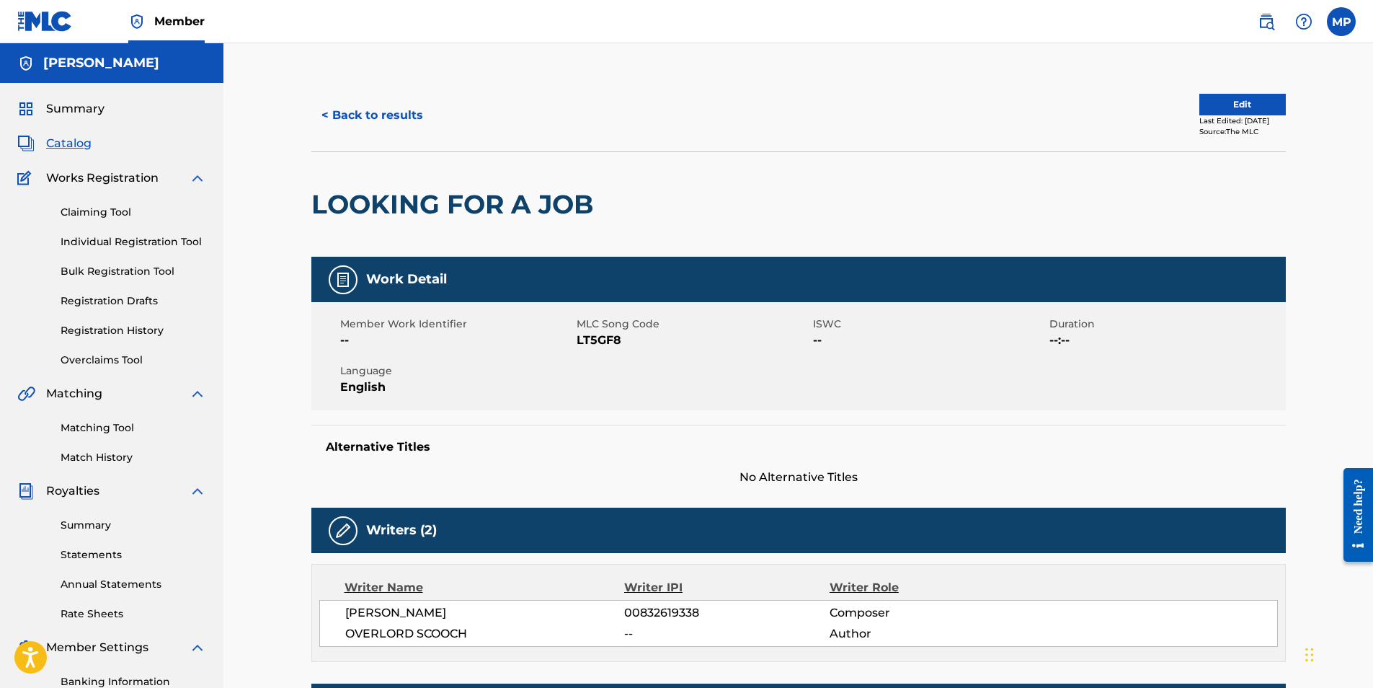
click at [125, 203] on div "Claiming Tool Individual Registration Tool Bulk Registration Tool Registration …" at bounding box center [111, 277] width 189 height 181
click at [124, 211] on link "Claiming Tool" at bounding box center [134, 212] width 146 height 15
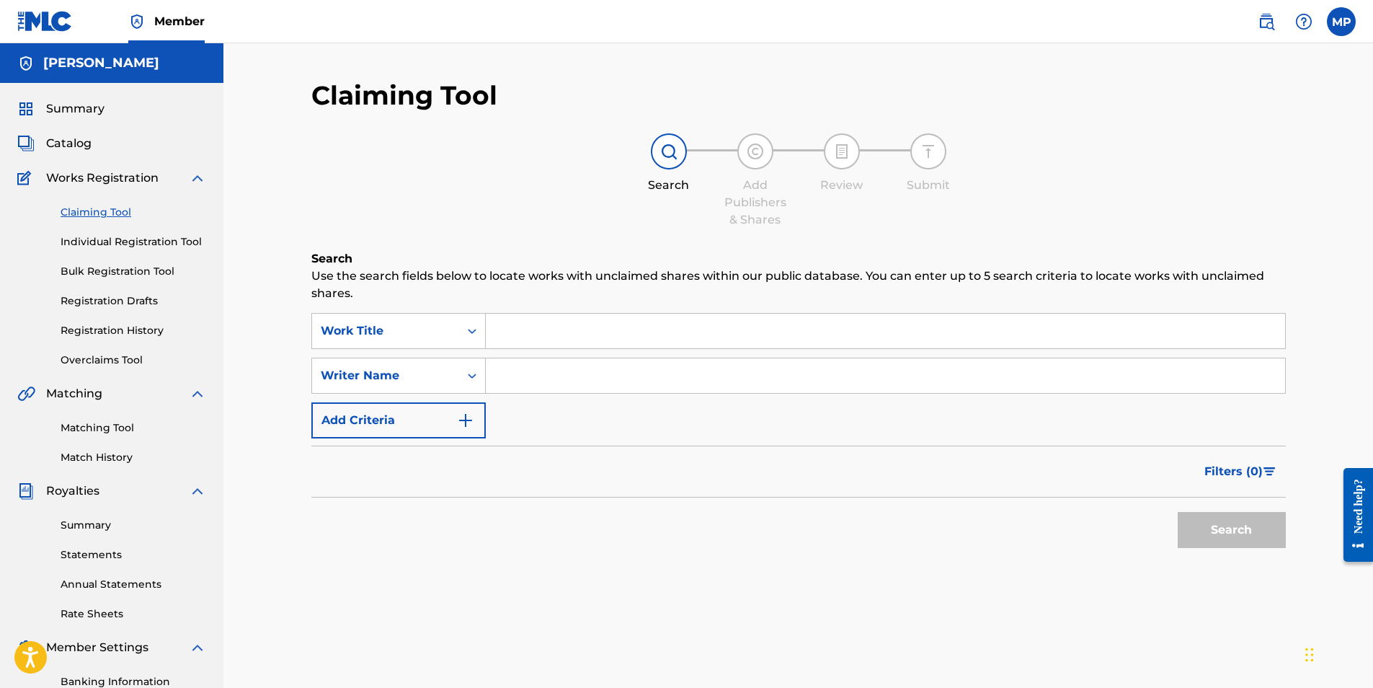
click at [608, 365] on input "Search Form" at bounding box center [885, 375] width 799 height 35
click at [551, 337] on input "Search Form" at bounding box center [885, 331] width 799 height 35
click at [540, 377] on input "Search Form" at bounding box center [885, 375] width 799 height 35
click at [78, 137] on span "Catalog" at bounding box center [68, 143] width 45 height 17
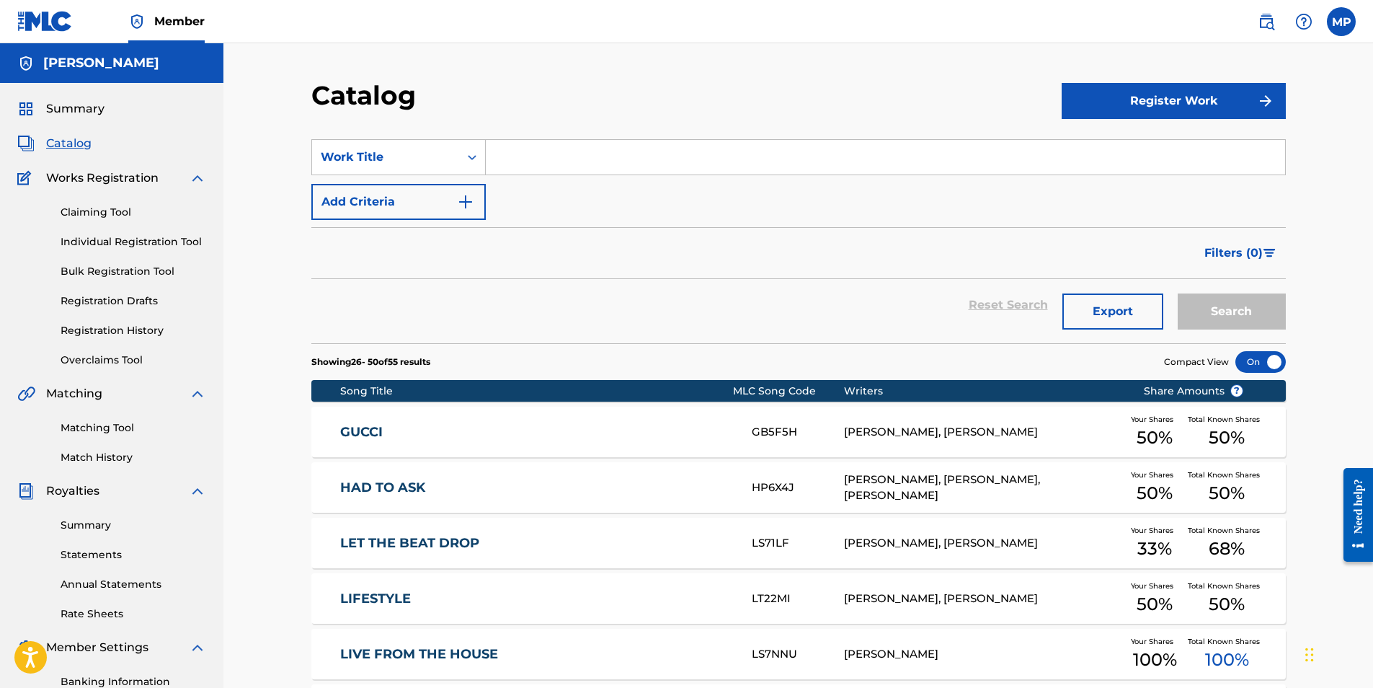
click at [90, 99] on div "Summary Catalog Works Registration Claiming Tool Individual Registration Tool B…" at bounding box center [111, 454] width 223 height 742
click at [92, 110] on span "Summary" at bounding box center [75, 108] width 58 height 17
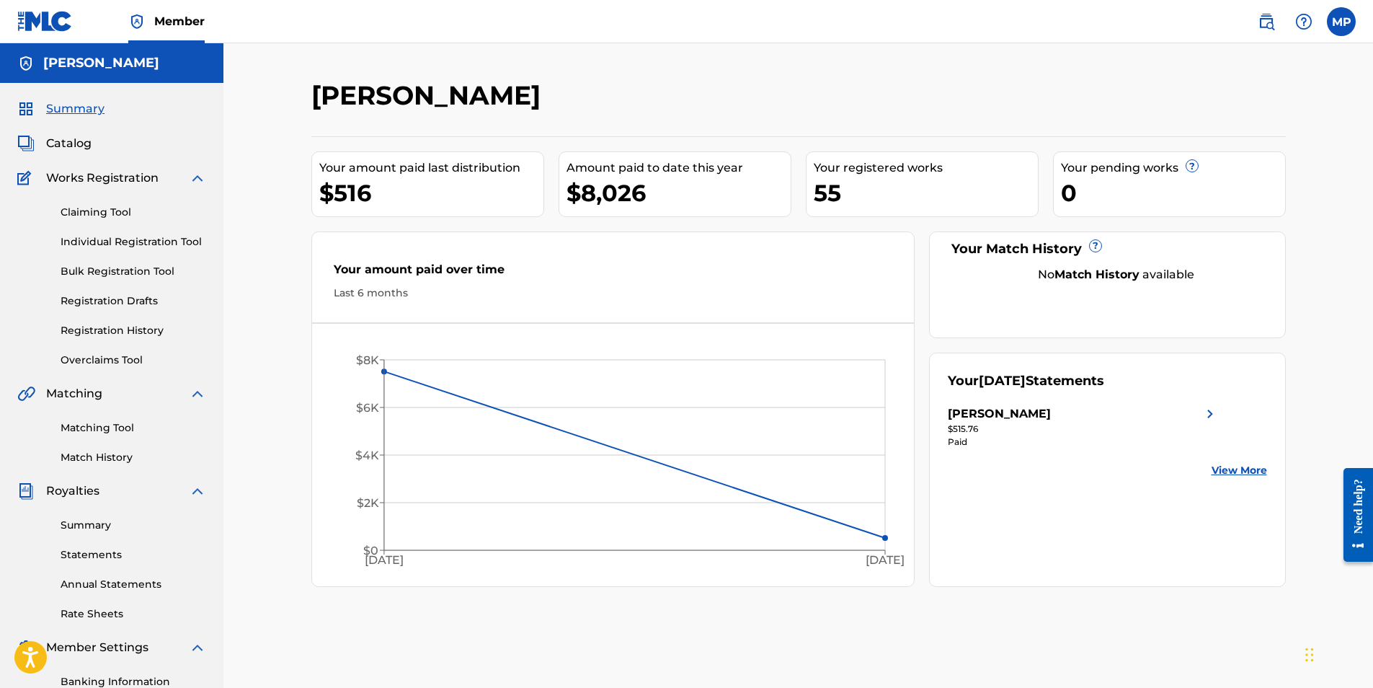
click at [803, 210] on div "Your amount paid last distribution $516 Amount paid to date this year $8,026 Yo…" at bounding box center [798, 361] width 974 height 450
click at [800, 210] on div "Your amount paid last distribution $516 Amount paid to date this year $8,026 Yo…" at bounding box center [798, 361] width 974 height 450
click at [800, 209] on div "Your amount paid last distribution $516 Amount paid to date this year $8,026 Yo…" at bounding box center [798, 361] width 974 height 450
click at [1164, 200] on div "0" at bounding box center [1173, 193] width 224 height 32
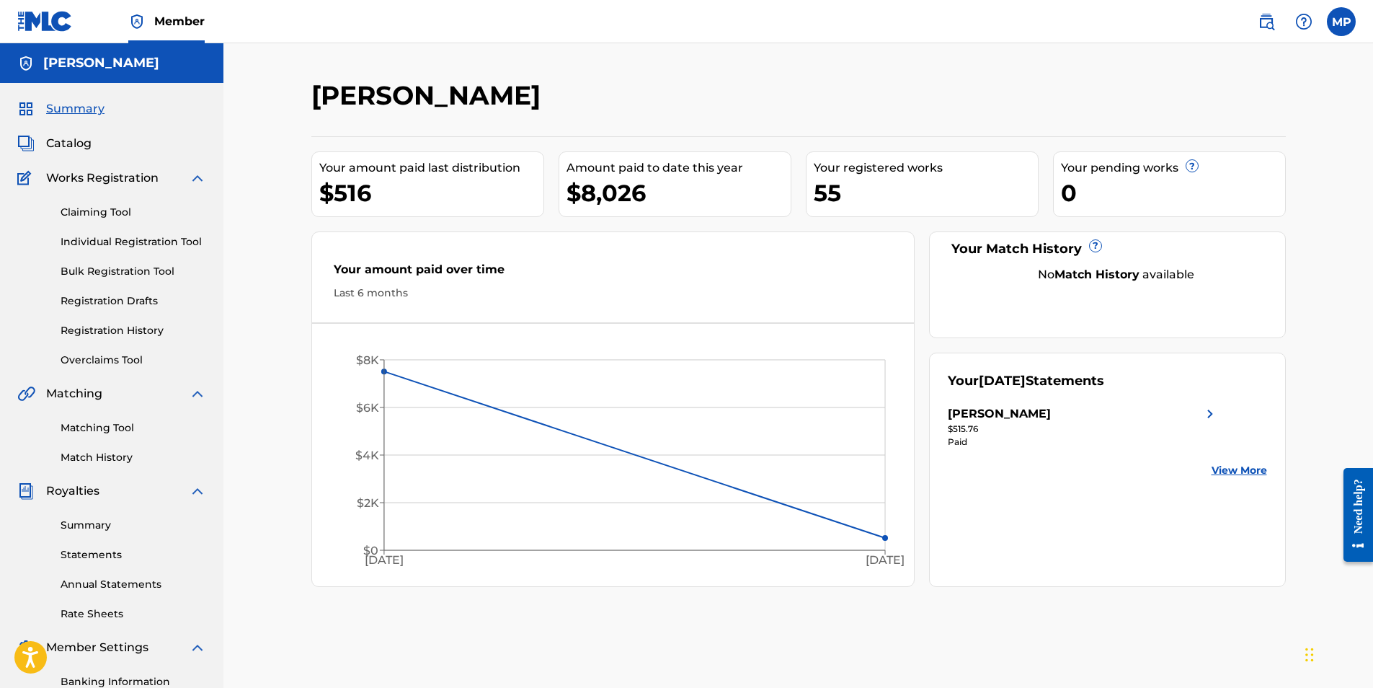
click at [1221, 293] on div "Your Match History ? No Match History available" at bounding box center [1107, 284] width 357 height 107
click at [1221, 292] on div "Your Match History ? No Match History available" at bounding box center [1107, 284] width 357 height 107
click at [1279, 350] on div "Your amount paid last distribution $516 Amount paid to date this year $8,026 Yo…" at bounding box center [798, 361] width 974 height 450
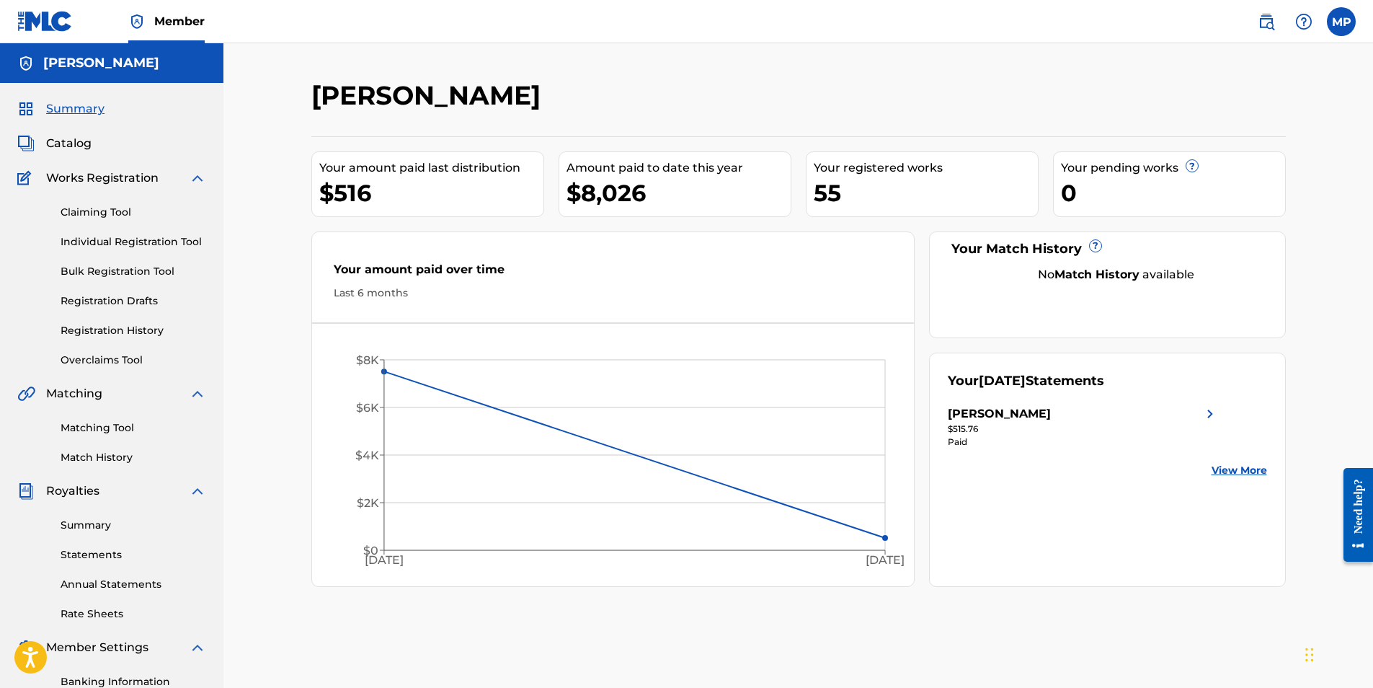
click at [1279, 350] on div "Your amount paid last distribution $516 Amount paid to date this year $8,026 Yo…" at bounding box center [798, 361] width 974 height 450
click at [71, 159] on div "Summary Catalog Works Registration Claiming Tool Individual Registration Tool B…" at bounding box center [111, 454] width 223 height 742
click at [87, 129] on div "Summary Catalog Works Registration Claiming Tool Individual Registration Tool B…" at bounding box center [111, 454] width 223 height 742
click at [81, 136] on span "Catalog" at bounding box center [68, 143] width 45 height 17
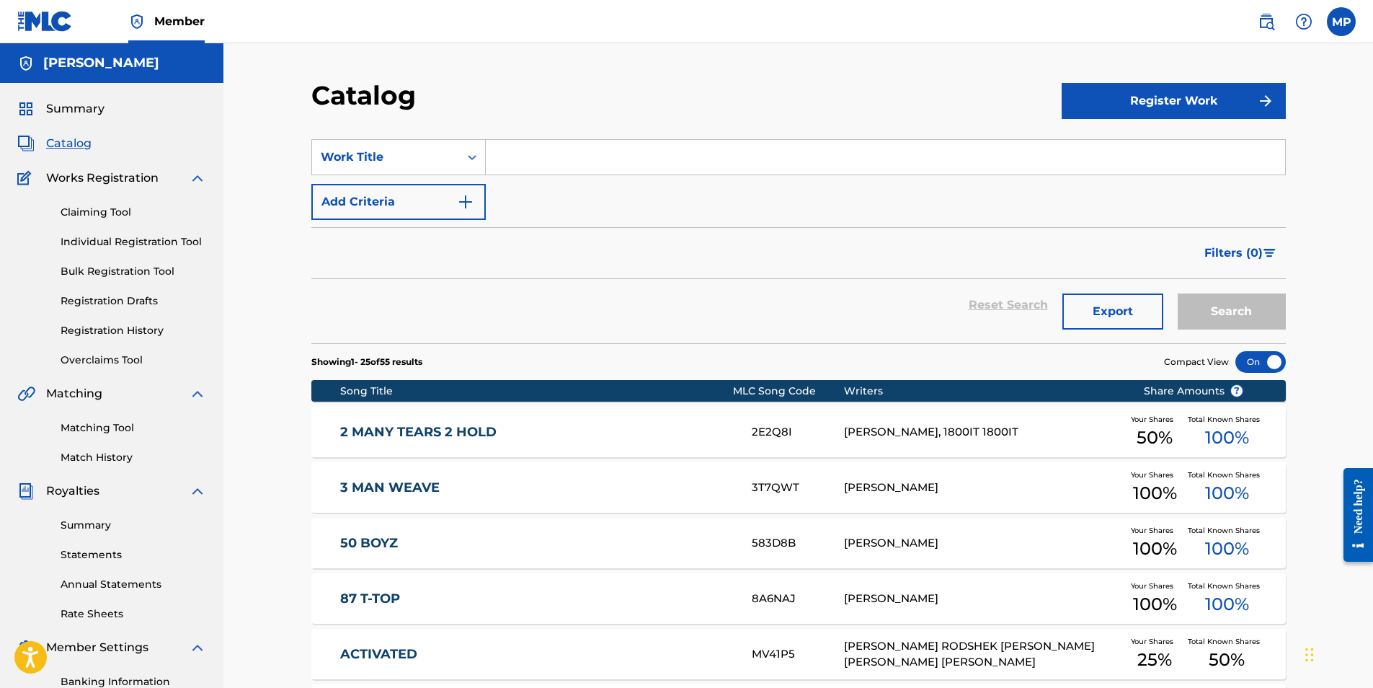
click at [704, 211] on div "SearchWithCriteria69143aee-1603-4e66-8bd4-83487a4bcf13 Work Title Add Criteria" at bounding box center [798, 179] width 974 height 81
click at [38, 111] on link "Summary" at bounding box center [60, 108] width 87 height 17
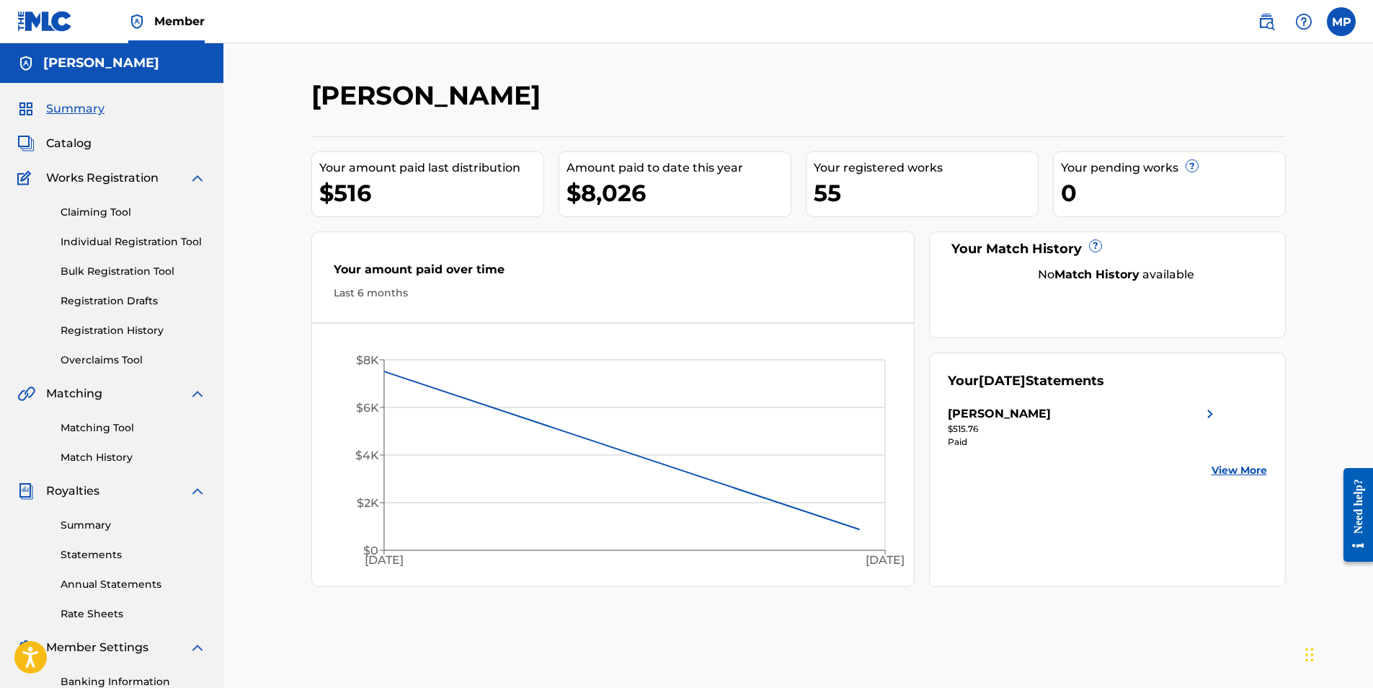
click at [87, 137] on span "Catalog" at bounding box center [68, 143] width 45 height 17
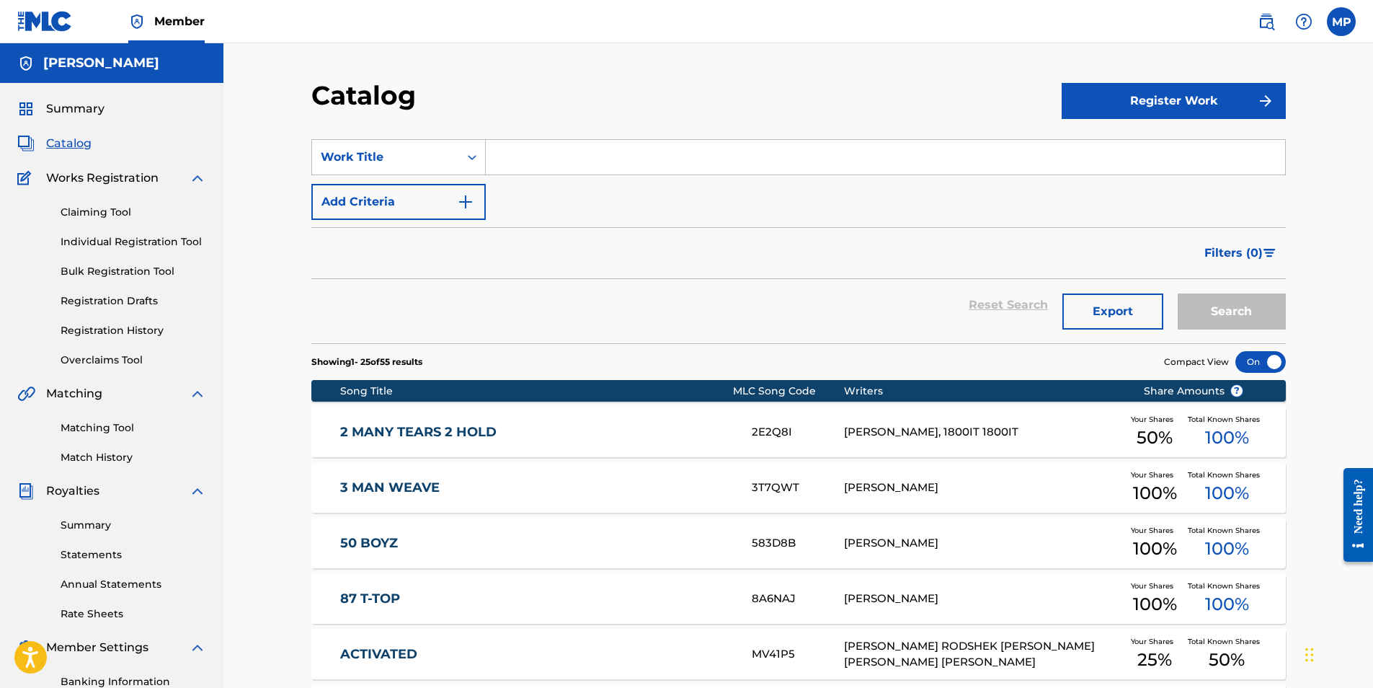
click at [95, 115] on span "Summary" at bounding box center [75, 108] width 58 height 17
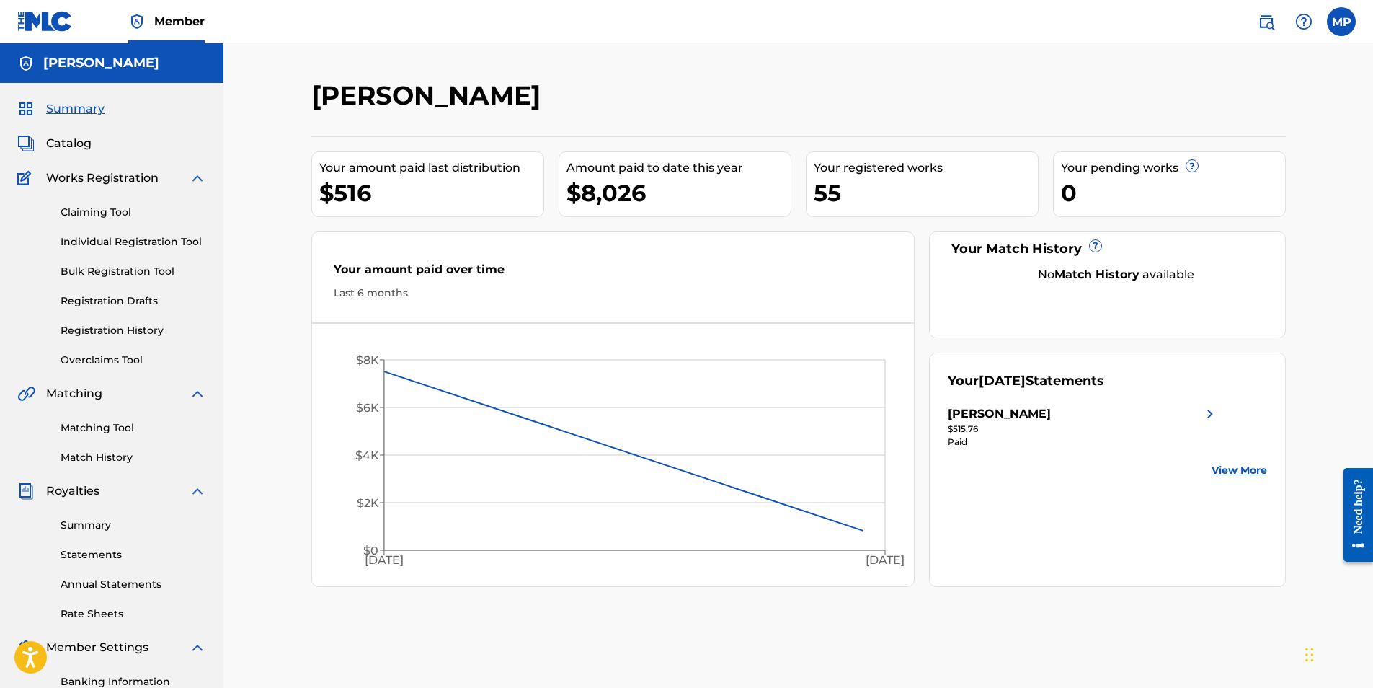
click at [61, 138] on span "Catalog" at bounding box center [68, 143] width 45 height 17
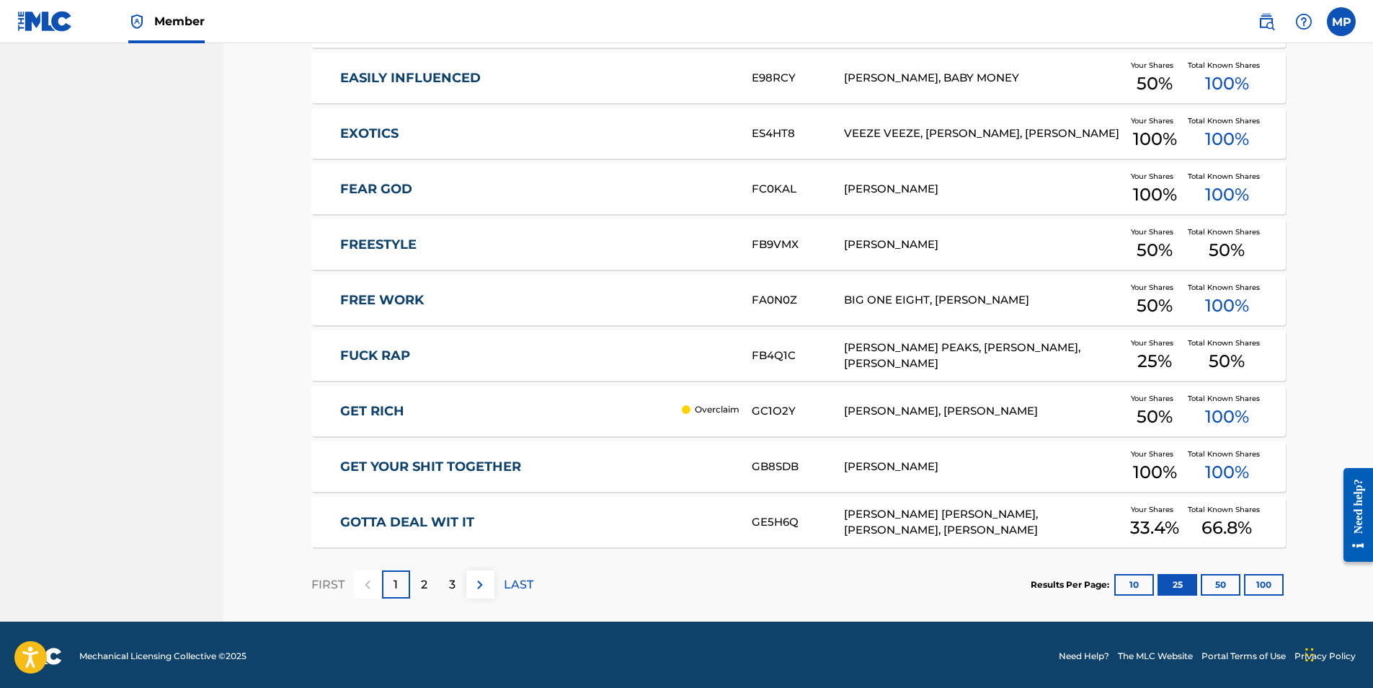
scroll to position [1245, 0]
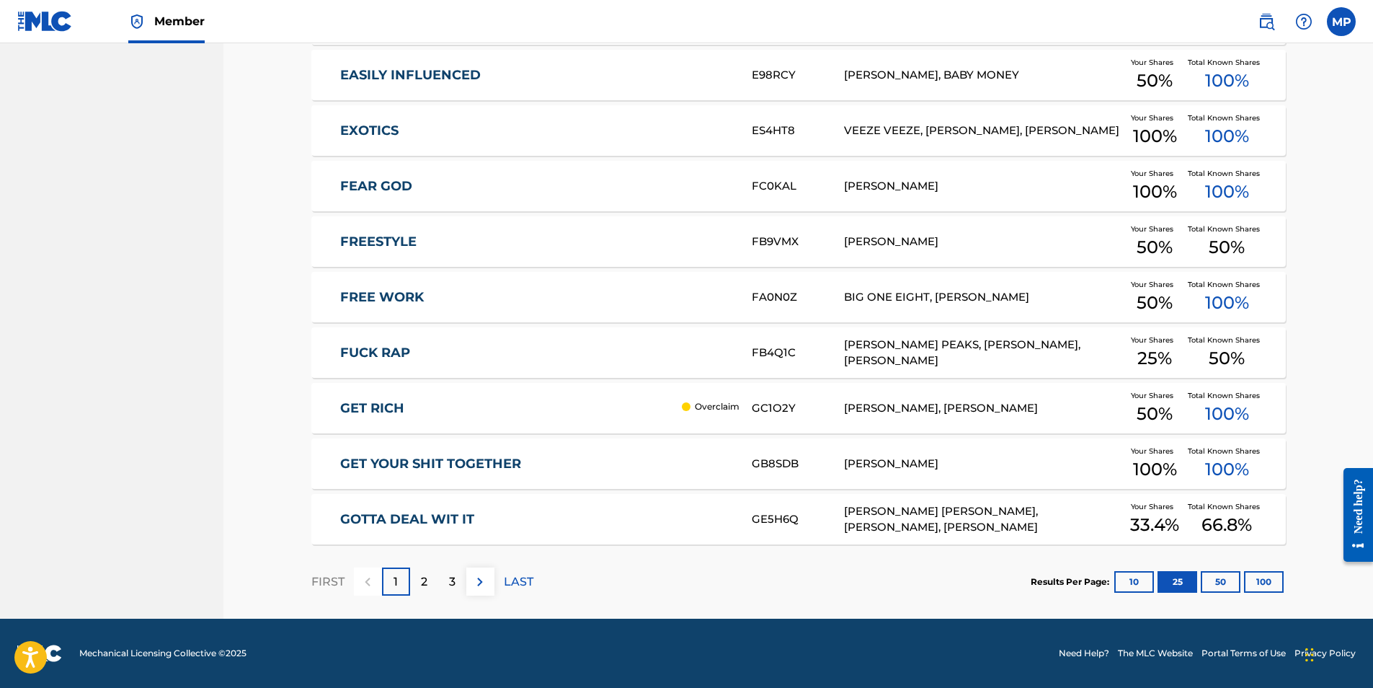
click at [1227, 582] on button "50" at bounding box center [1221, 582] width 40 height 22
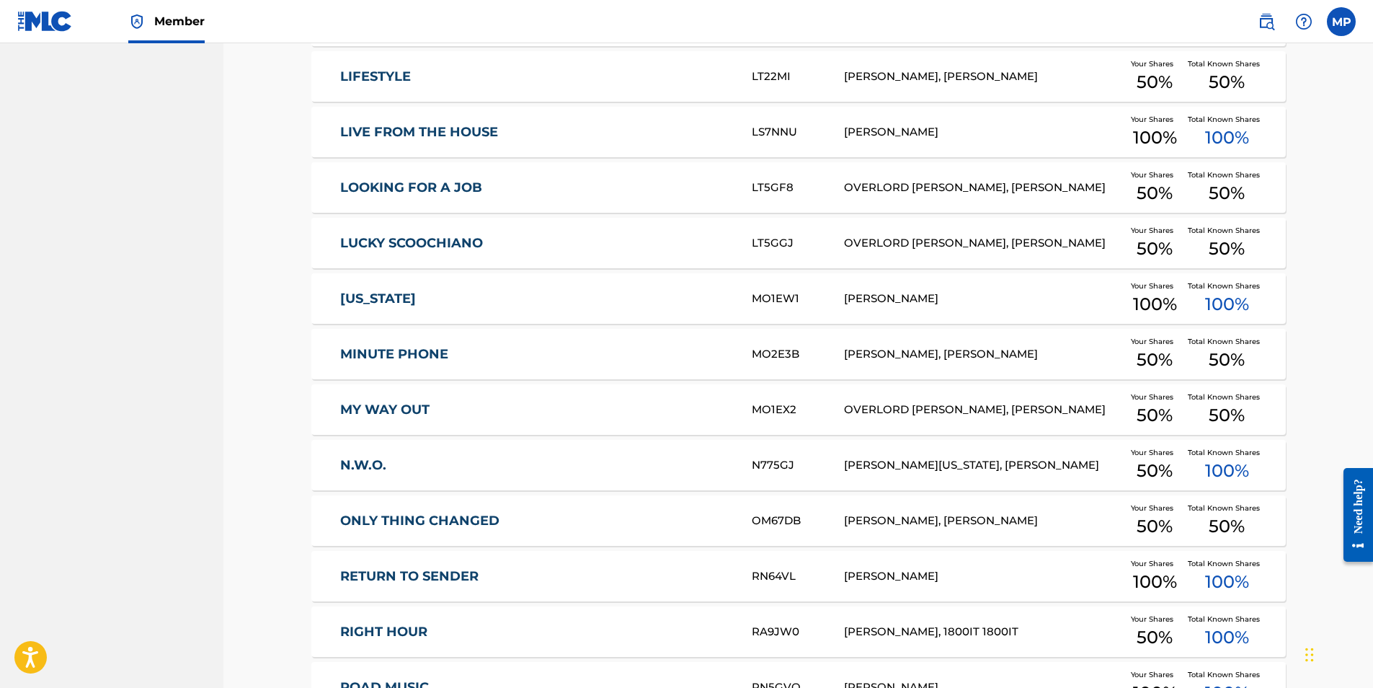
scroll to position [1821, 0]
